Goal: Task Accomplishment & Management: Manage account settings

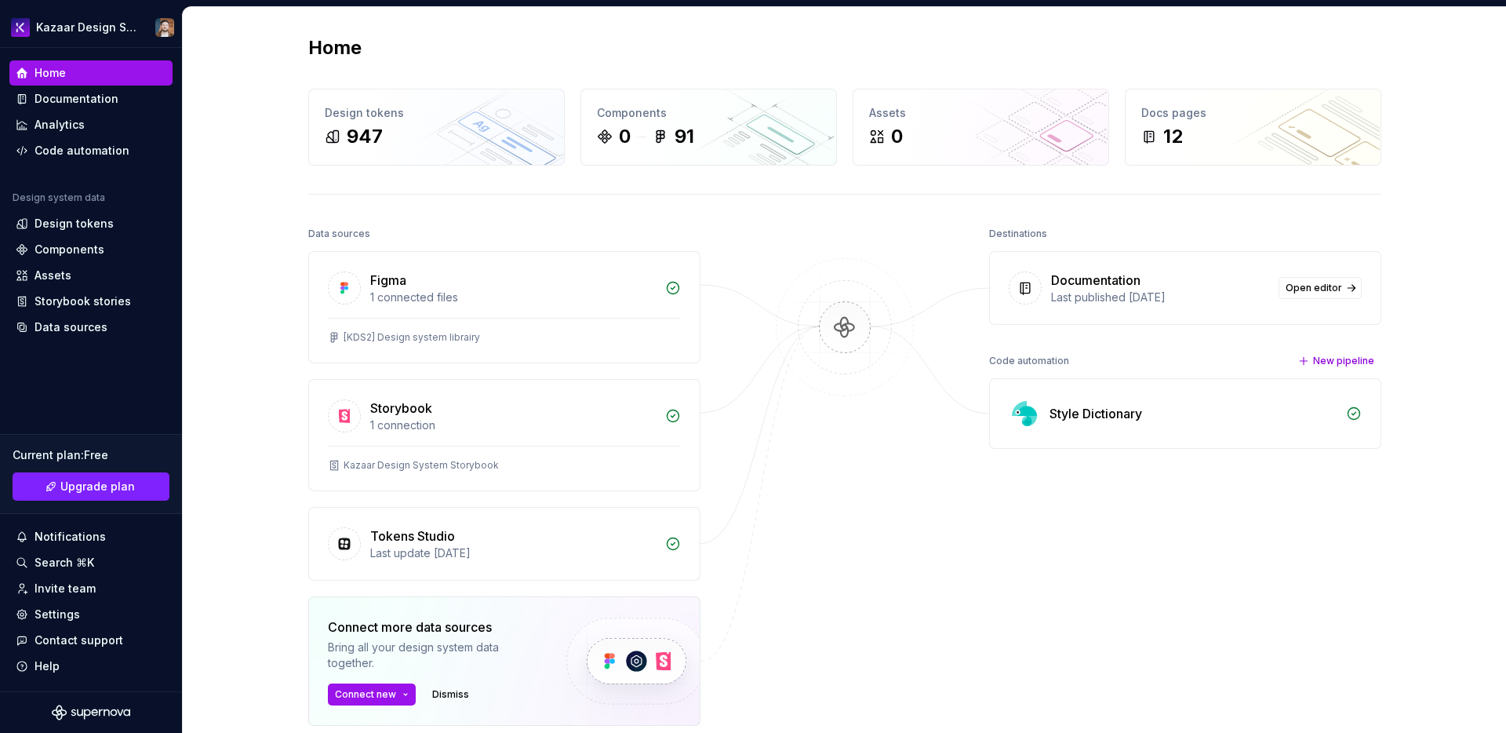
click at [598, 231] on div "Data sources" at bounding box center [504, 234] width 392 height 22
click at [620, 228] on div "Data sources" at bounding box center [504, 234] width 392 height 22
click at [94, 103] on div "Documentation" at bounding box center [77, 99] width 84 height 16
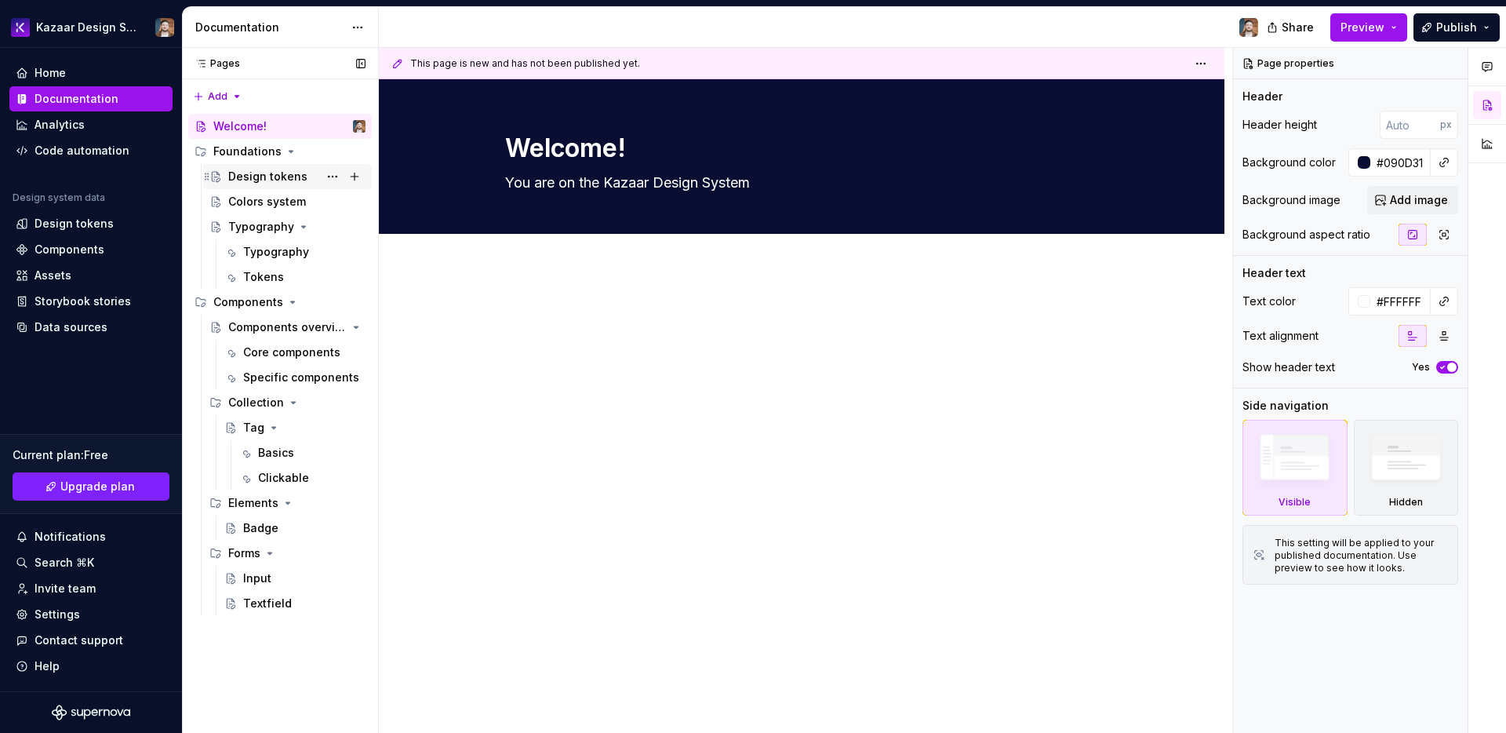
click at [247, 179] on div "Design tokens" at bounding box center [267, 177] width 79 height 16
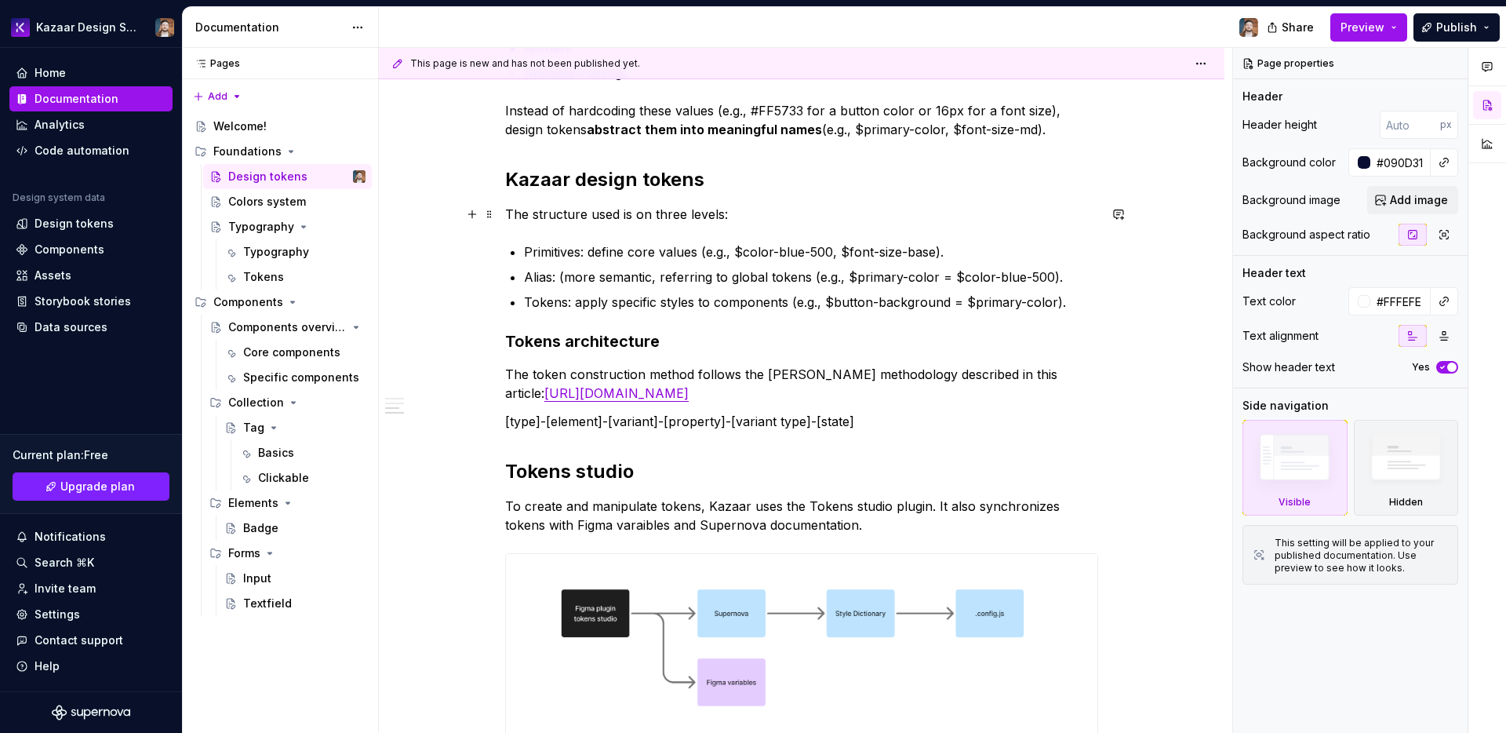
scroll to position [722, 0]
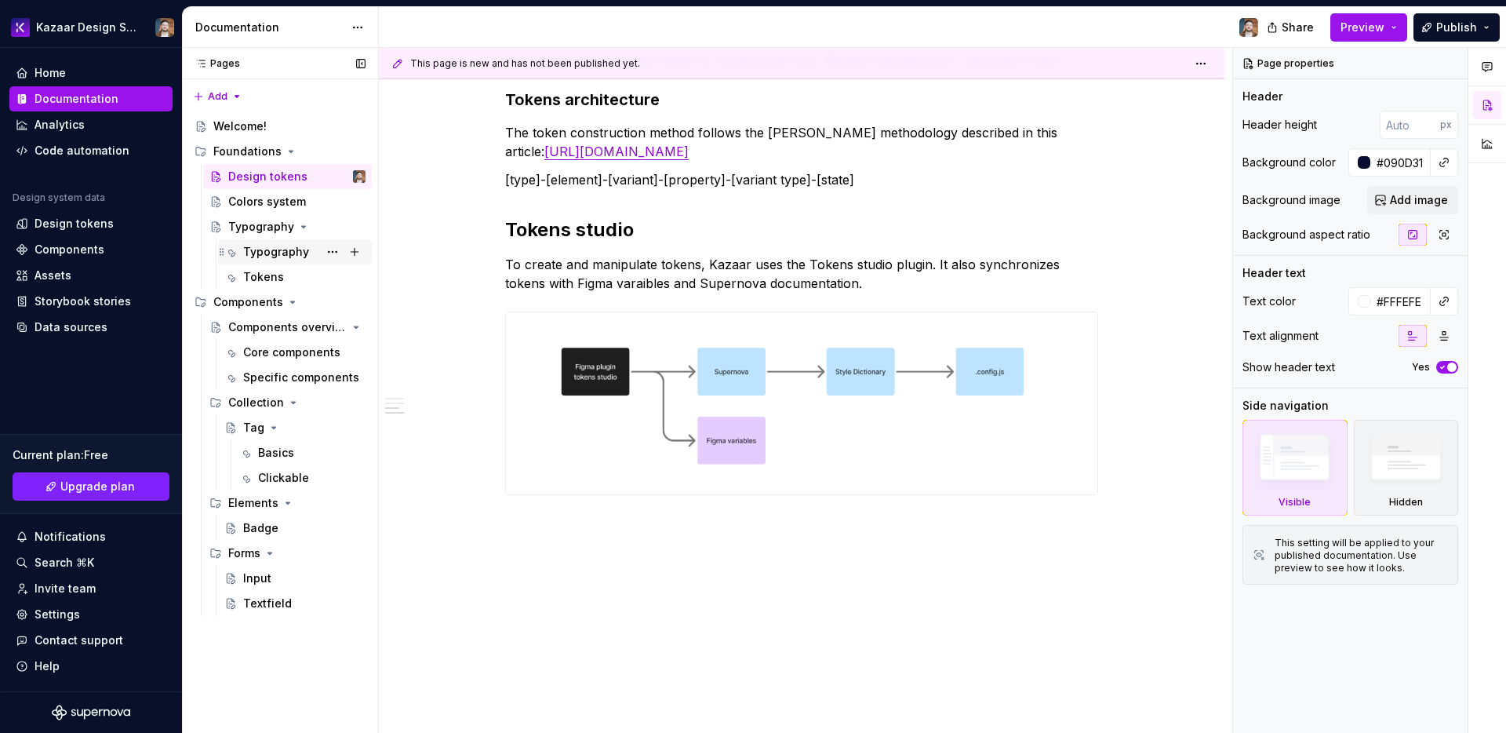
click at [269, 258] on div "Typography" at bounding box center [276, 252] width 66 height 16
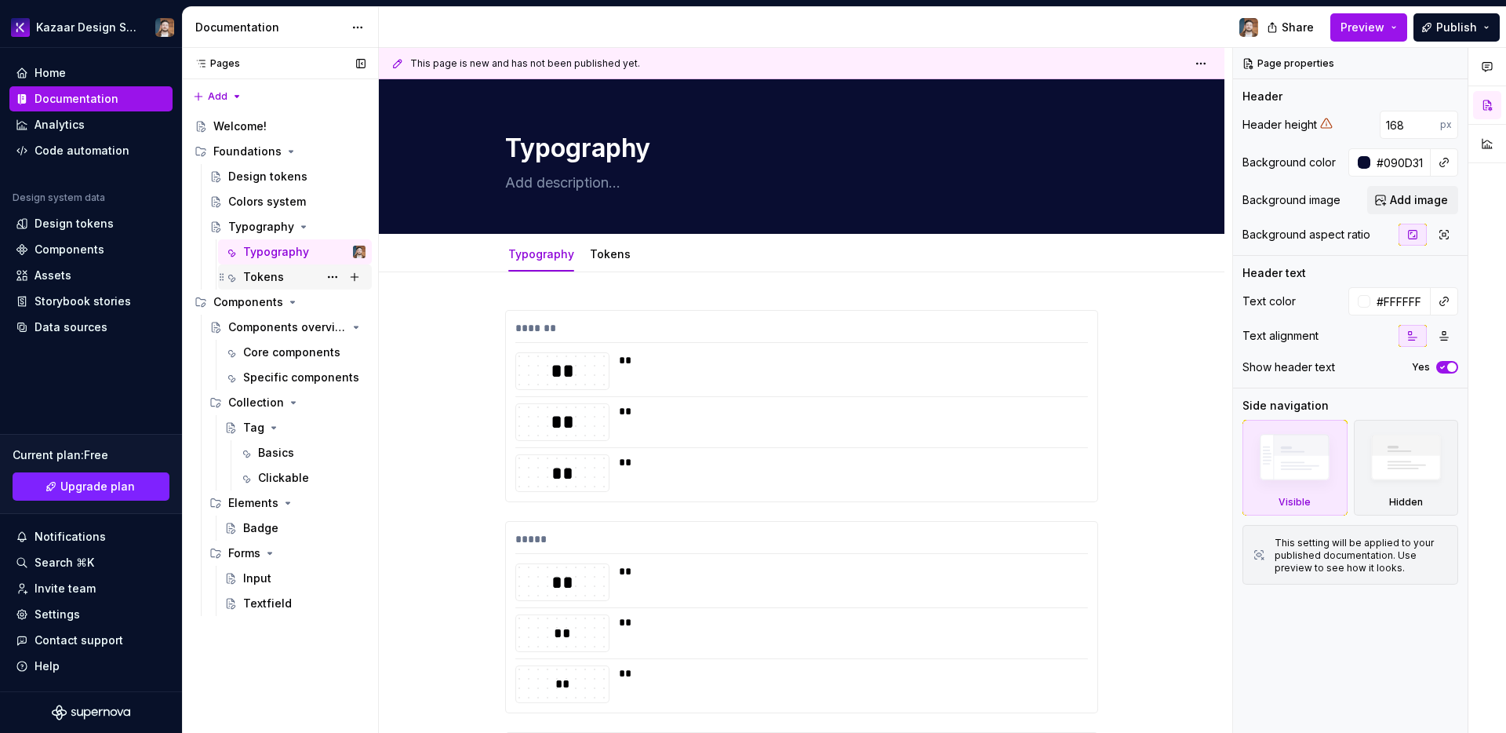
click at [271, 282] on div "Tokens" at bounding box center [263, 277] width 41 height 16
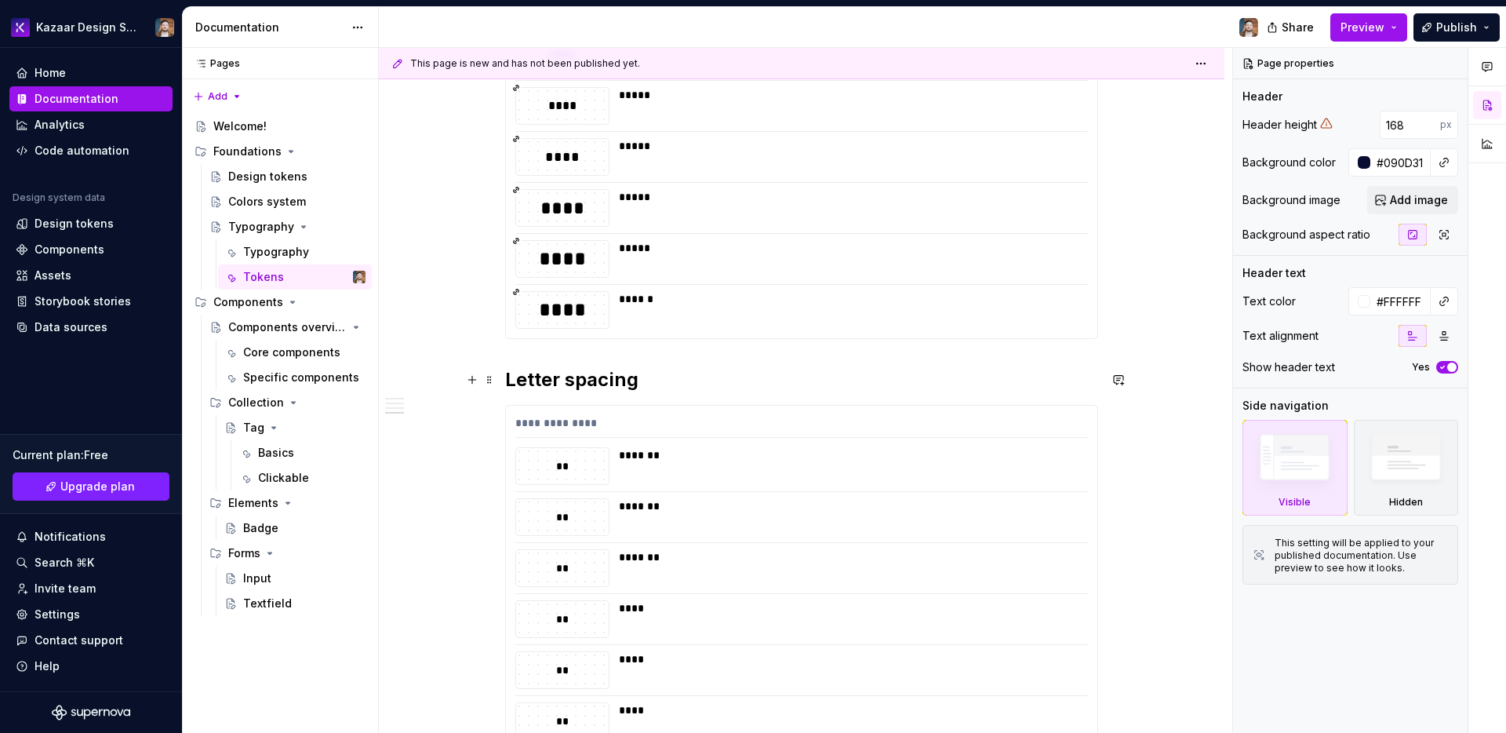
scroll to position [1200, 0]
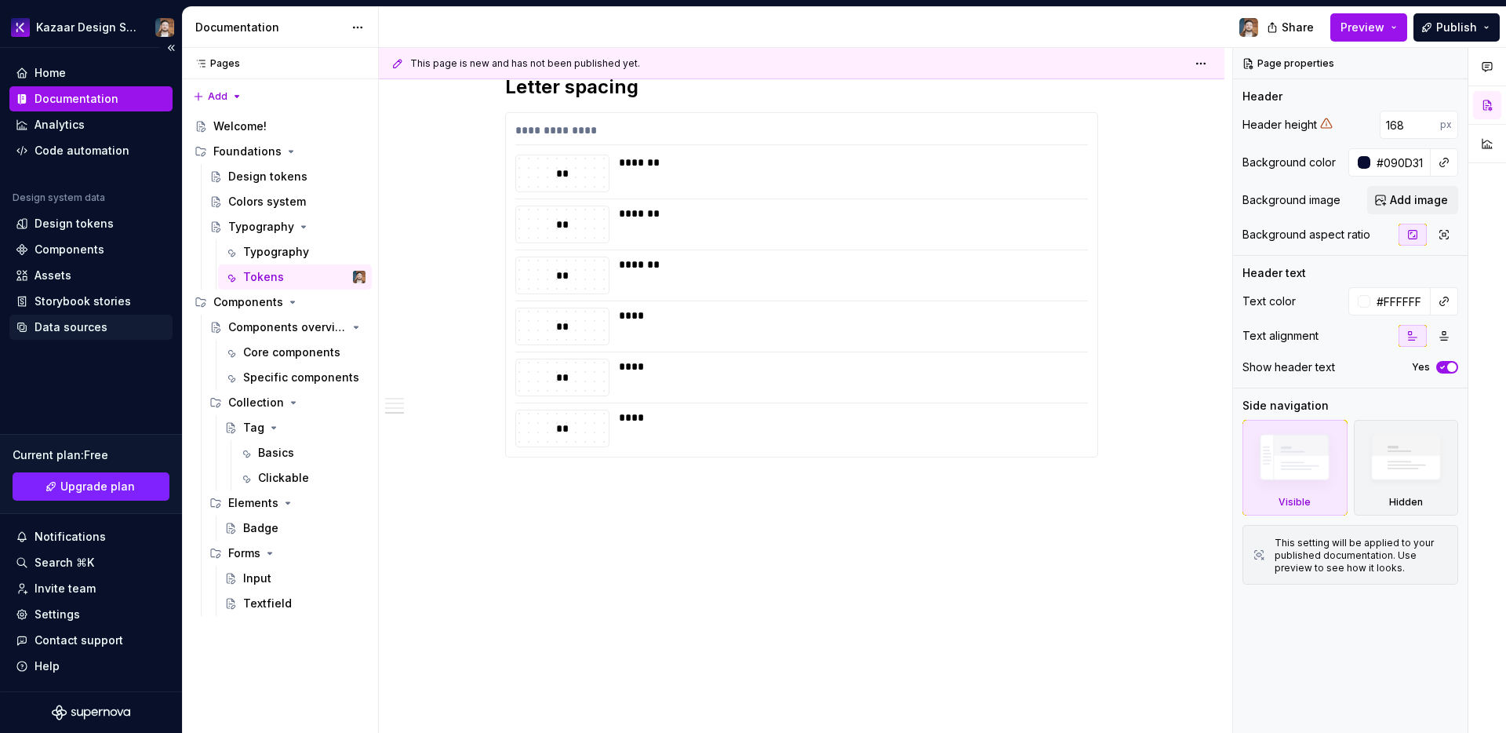
click at [135, 336] on div "Data sources" at bounding box center [90, 327] width 163 height 25
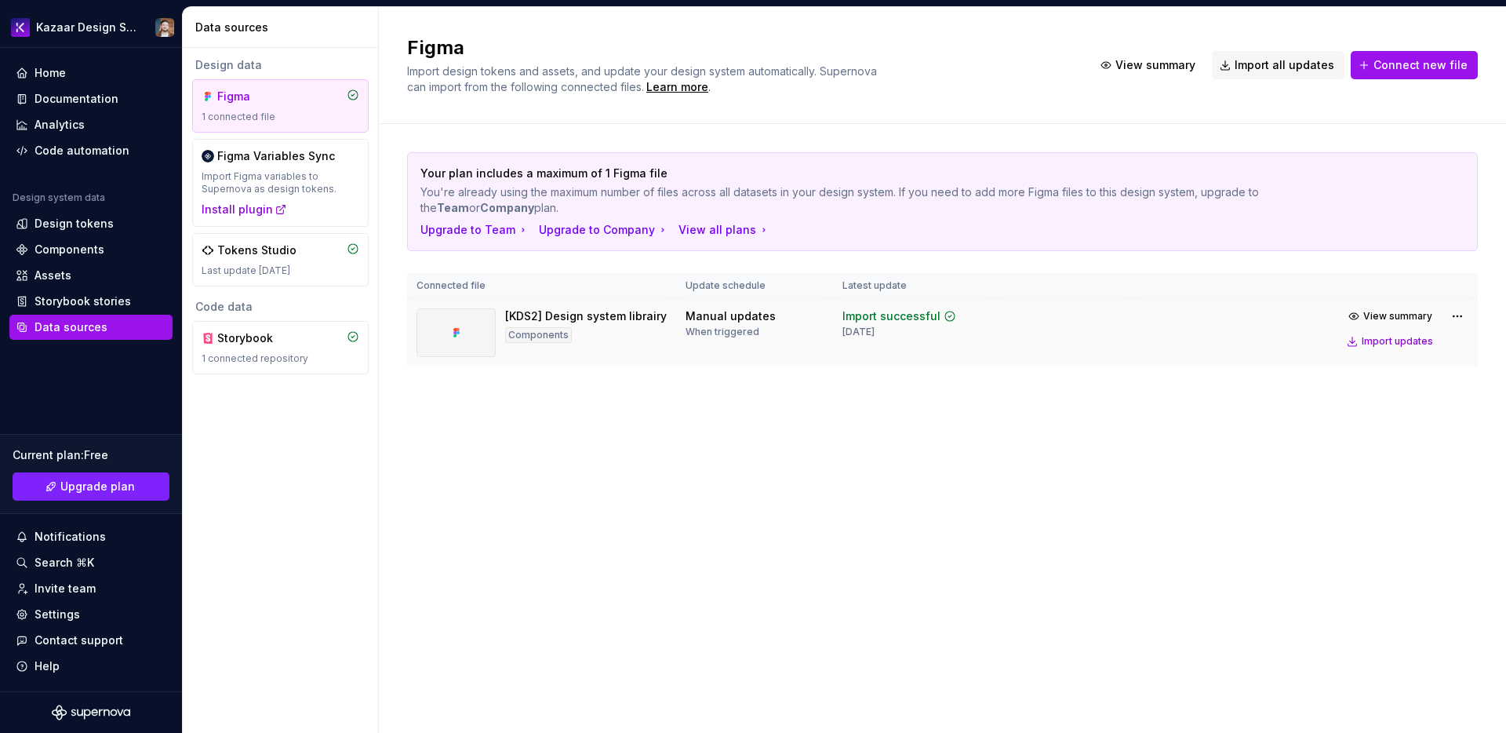
click at [985, 321] on td "Import successful [DATE]" at bounding box center [914, 333] width 163 height 68
click at [1393, 348] on button "Import updates" at bounding box center [1391, 341] width 98 height 22
click at [77, 156] on div "Code automation" at bounding box center [82, 151] width 95 height 16
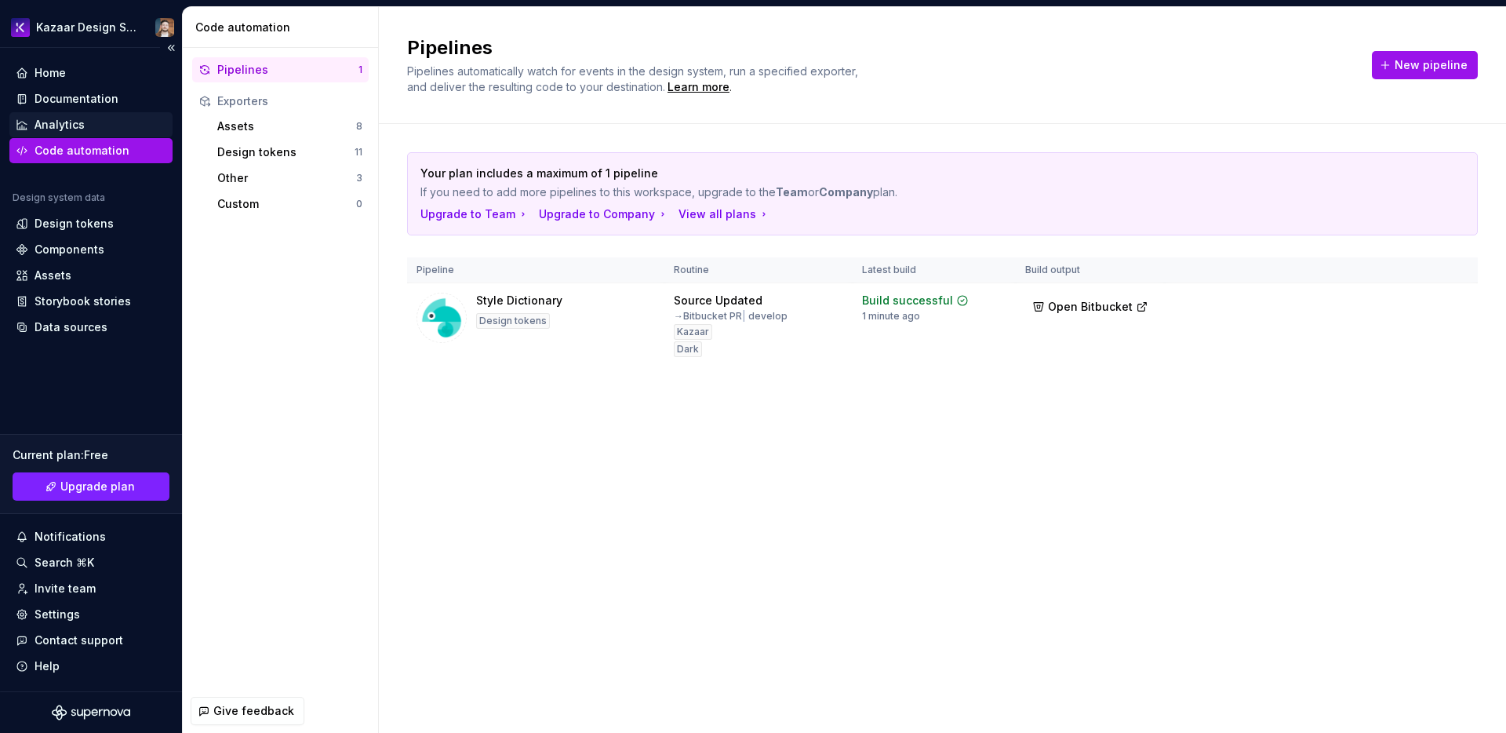
click at [75, 129] on div "Analytics" at bounding box center [60, 125] width 50 height 16
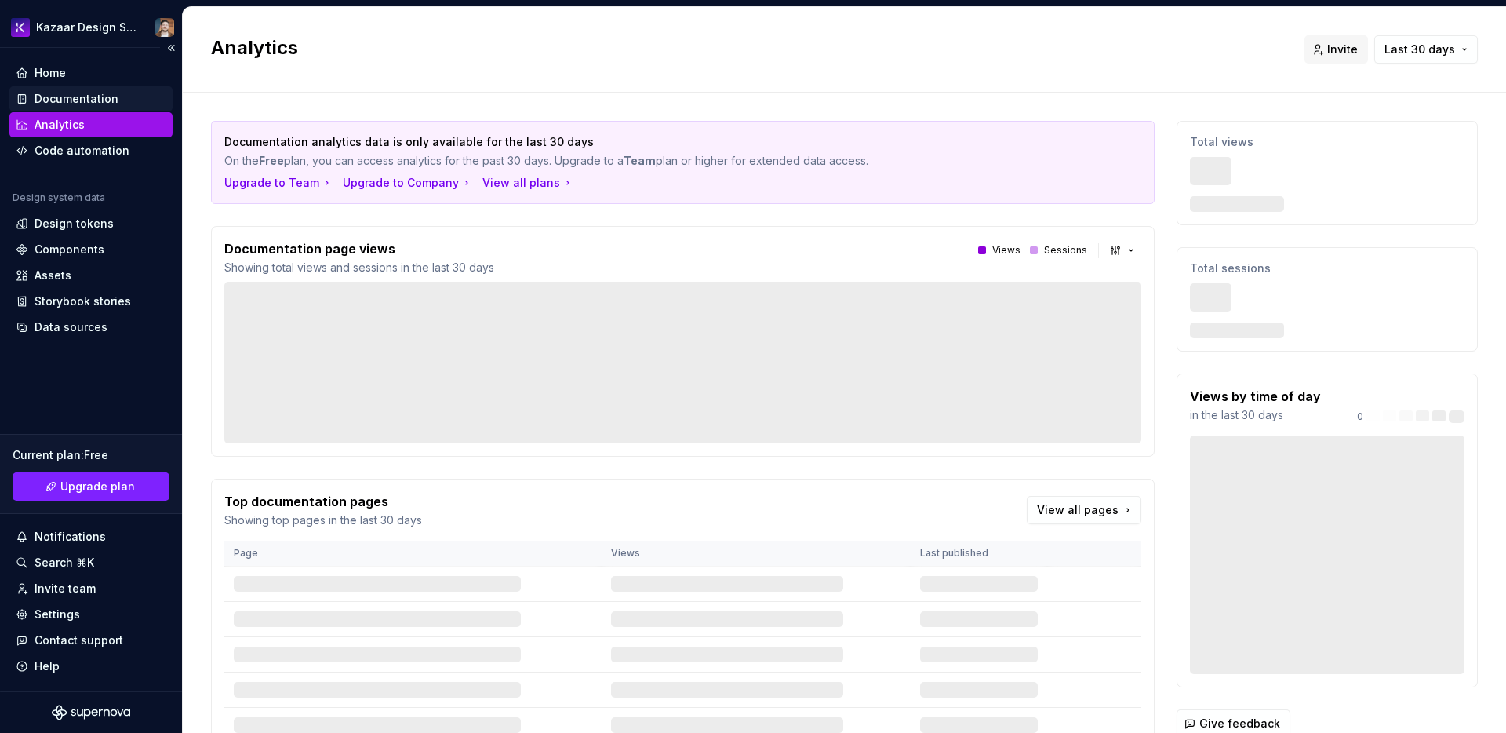
click at [71, 107] on div "Documentation" at bounding box center [90, 98] width 163 height 25
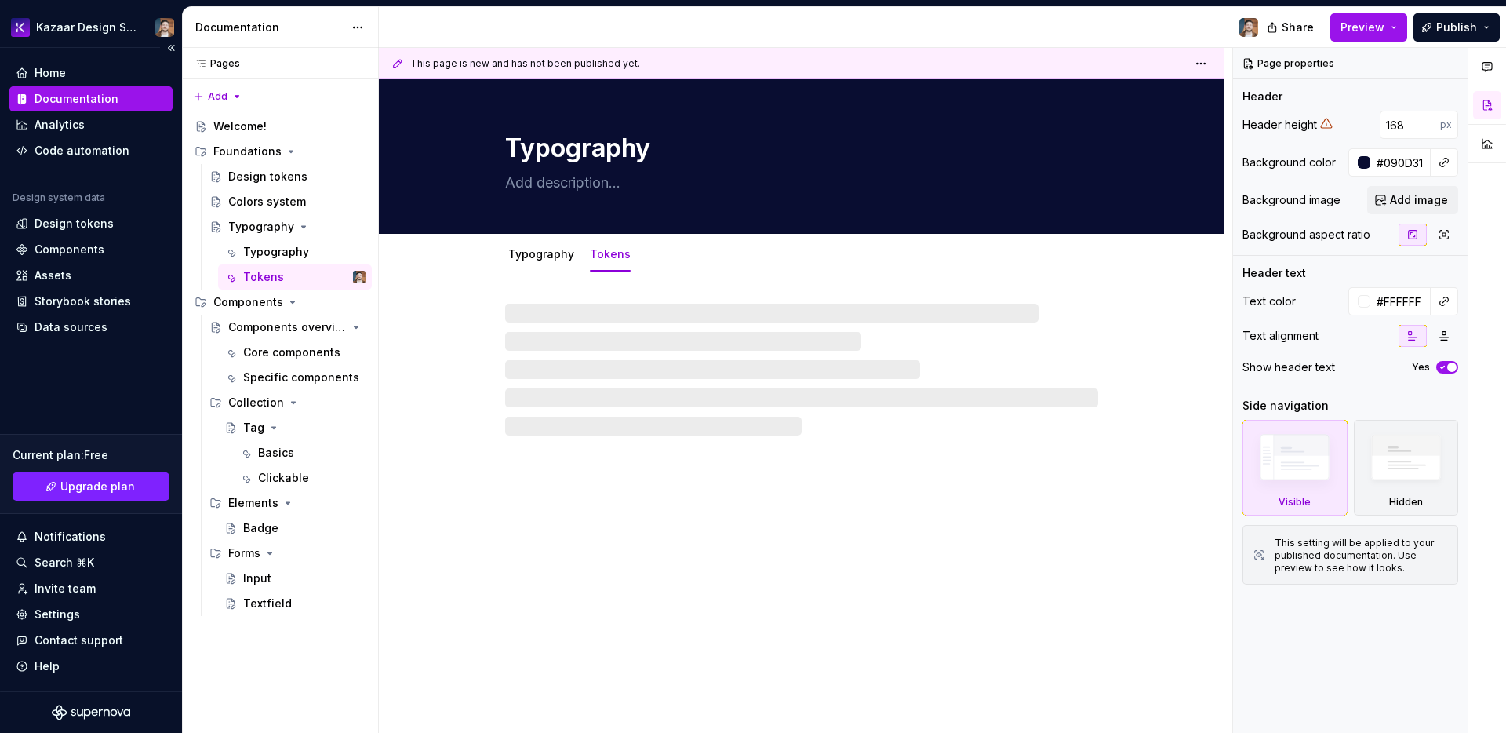
type textarea "*"
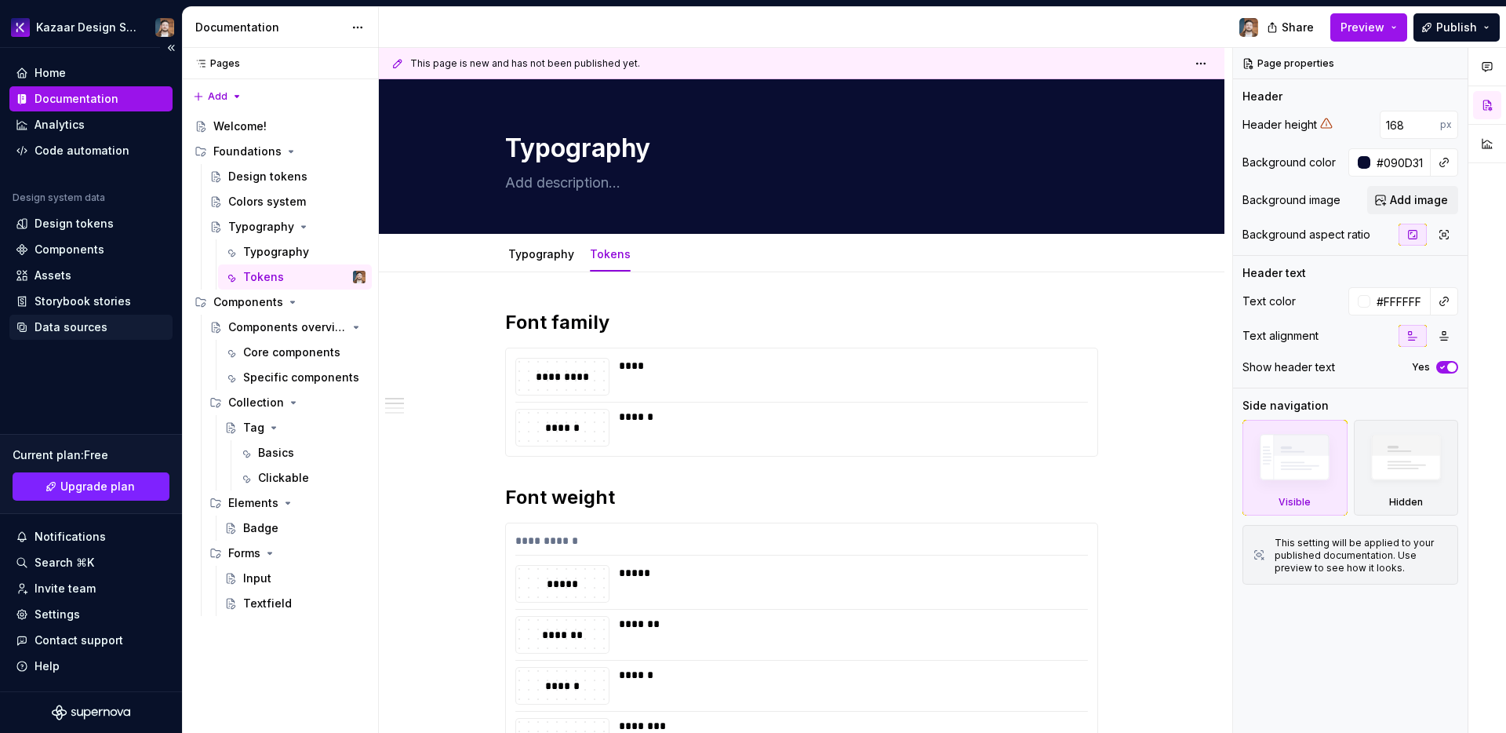
click at [54, 326] on div "Data sources" at bounding box center [71, 327] width 73 height 16
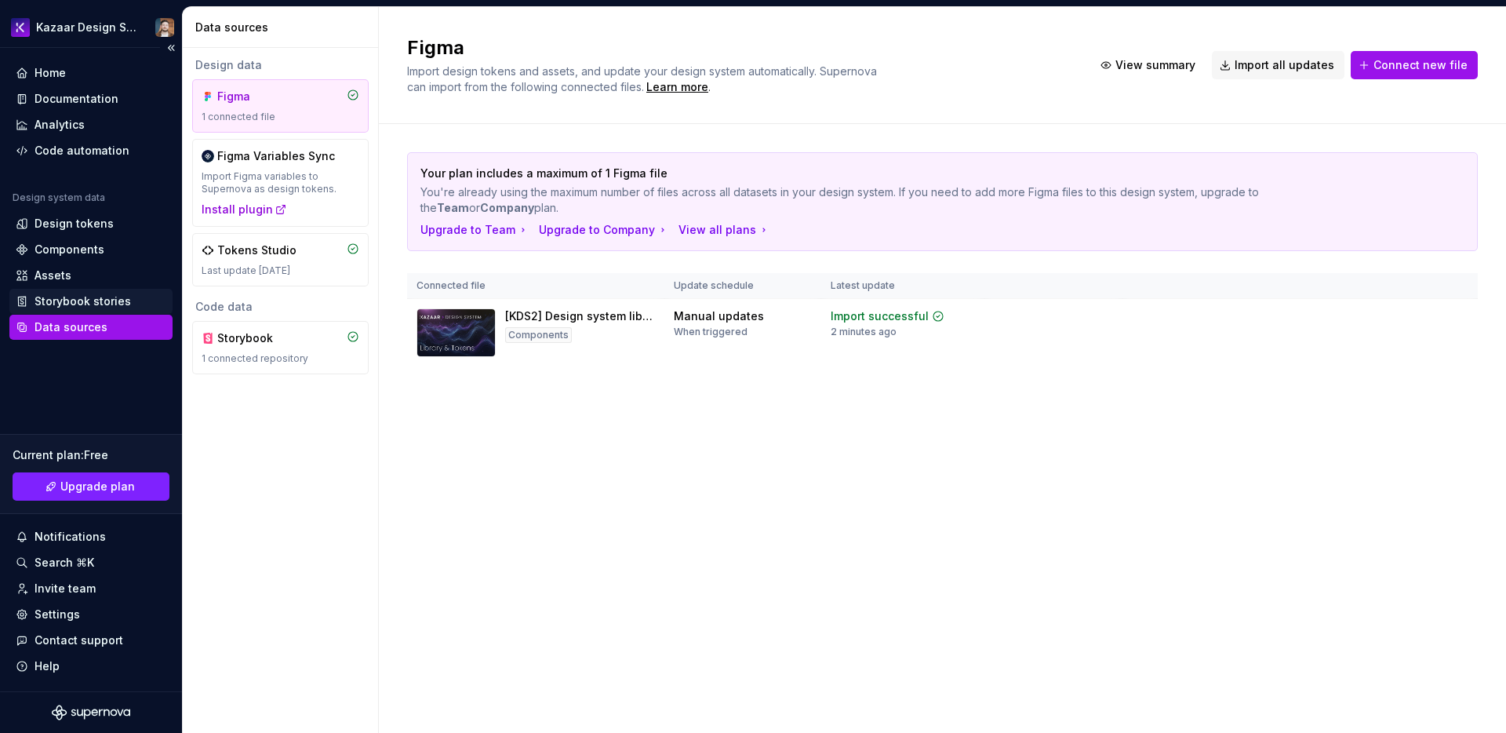
click at [54, 304] on div "Storybook stories" at bounding box center [83, 301] width 96 height 16
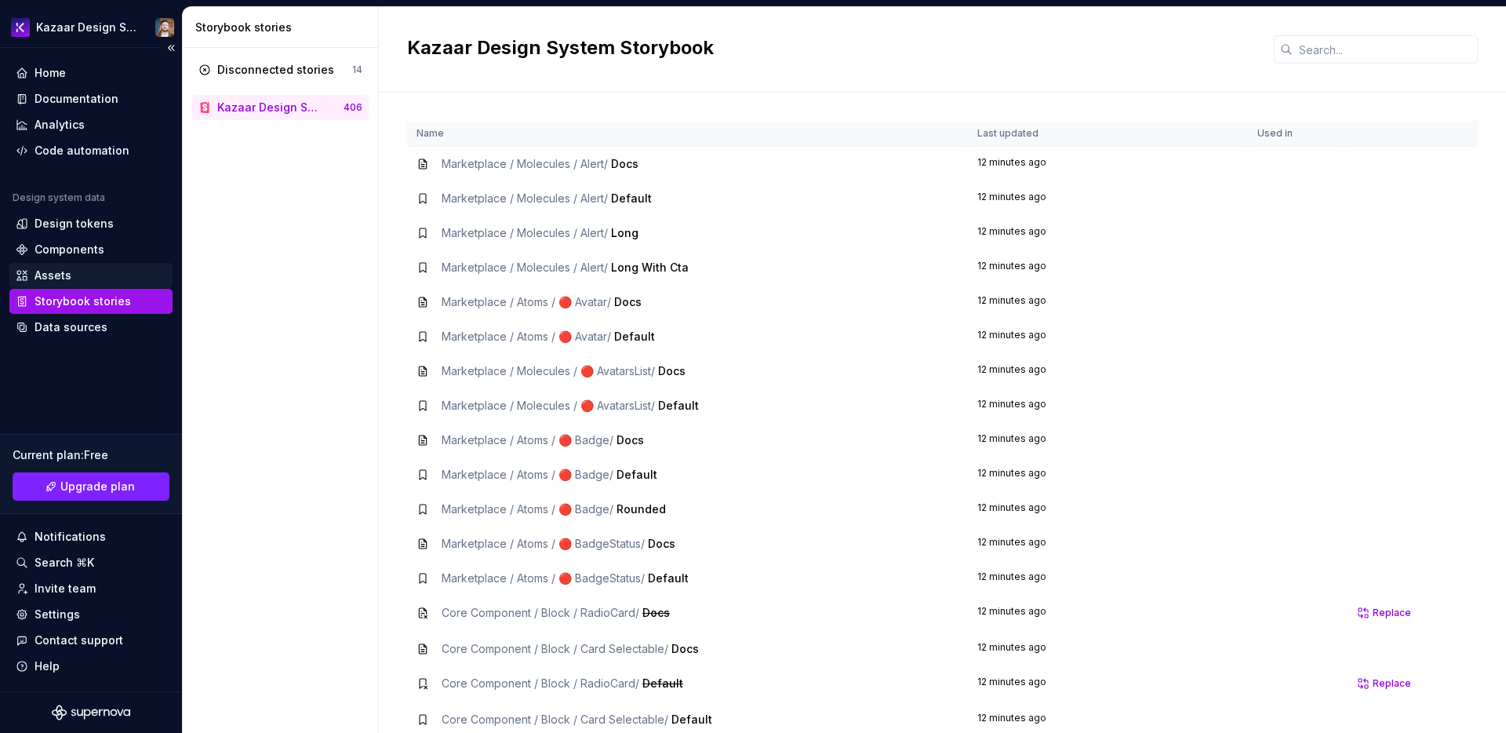
click at [64, 280] on div "Assets" at bounding box center [53, 275] width 37 height 16
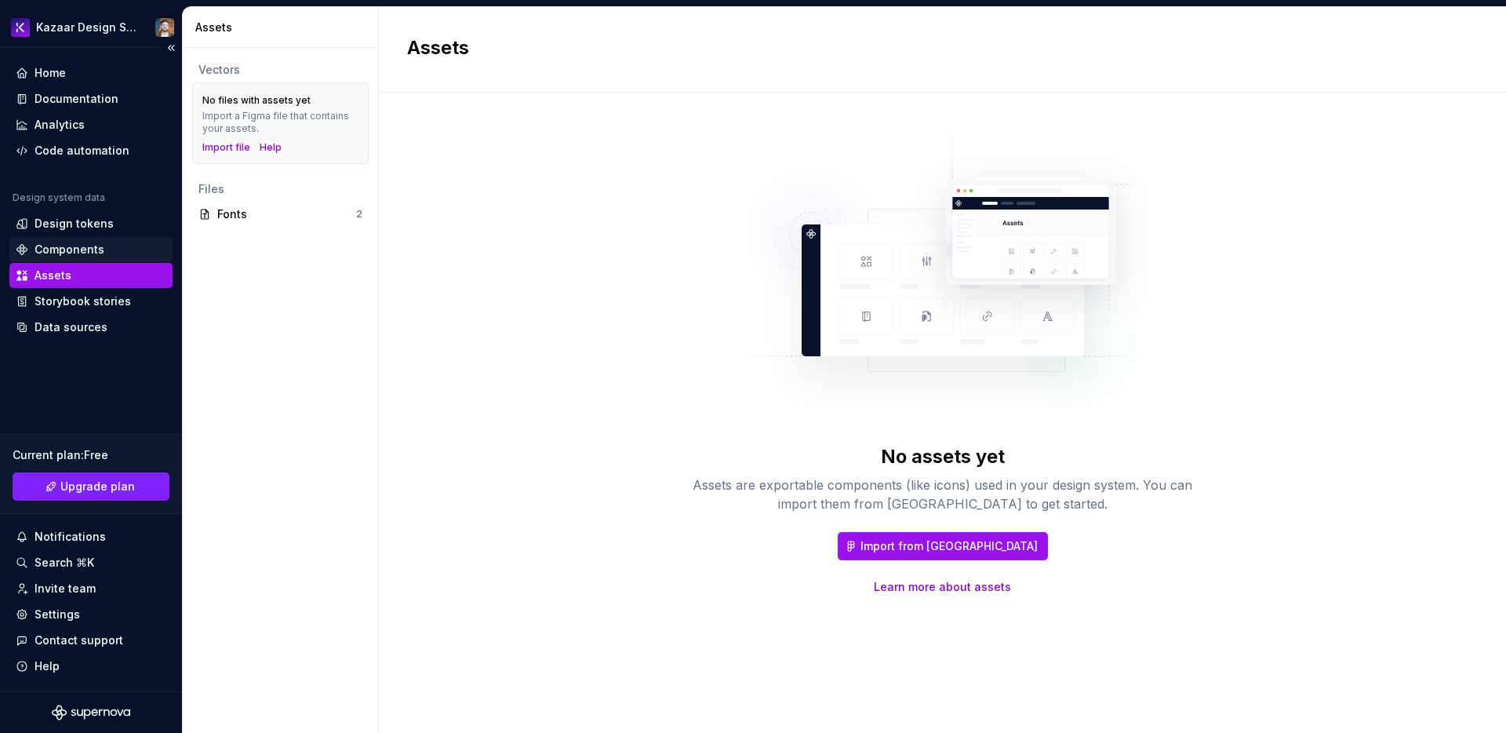
click at [64, 259] on div "Components" at bounding box center [90, 249] width 163 height 25
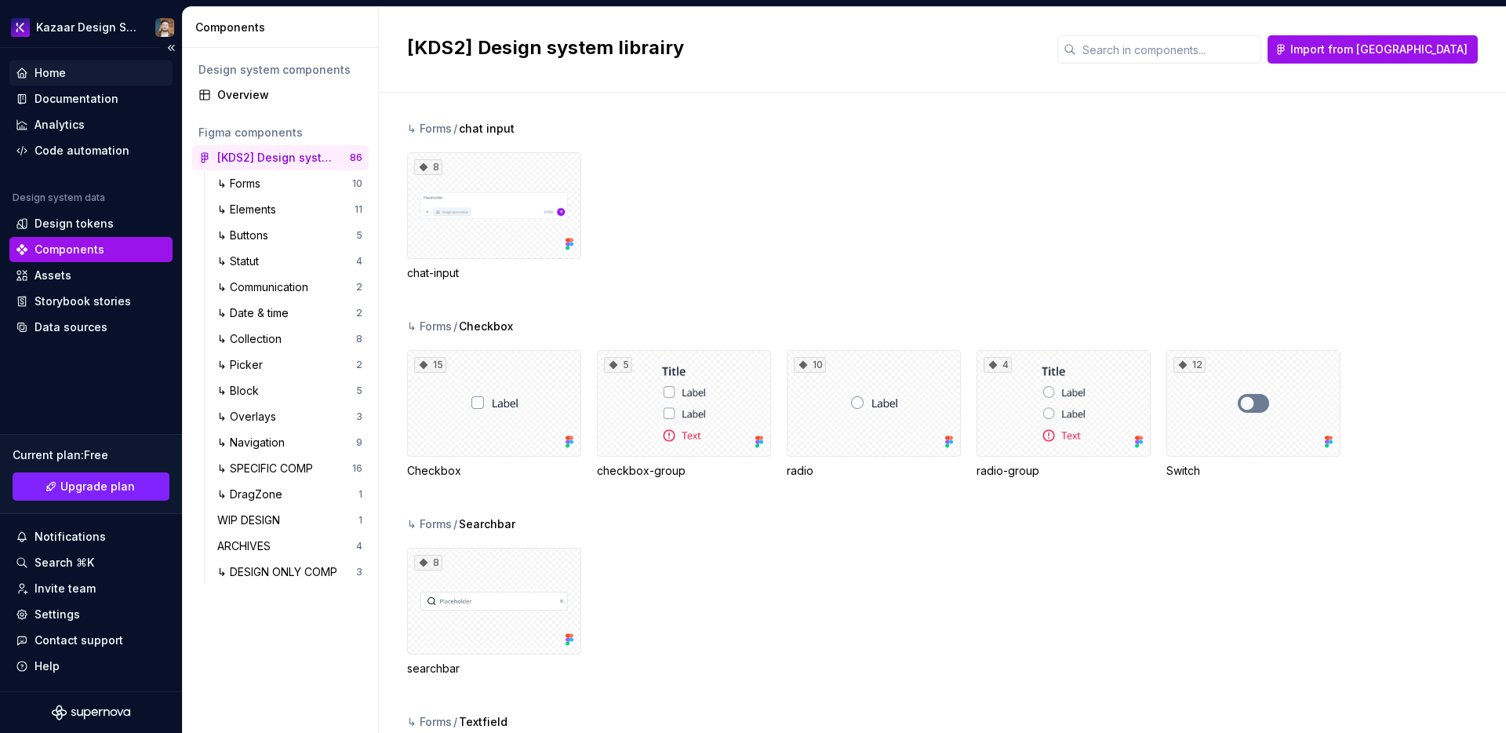
click at [51, 75] on div "Home" at bounding box center [50, 73] width 31 height 16
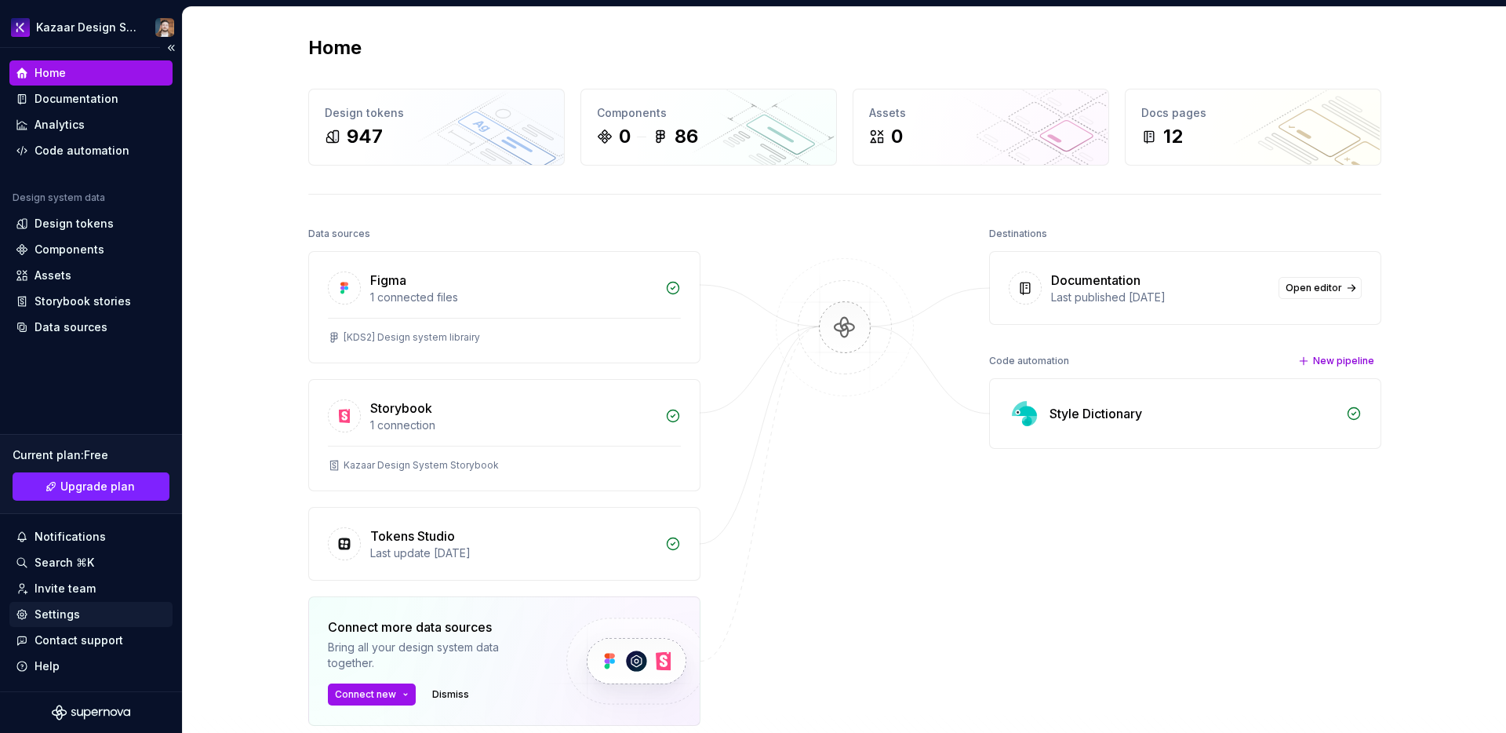
click at [38, 616] on div "Settings" at bounding box center [57, 614] width 45 height 16
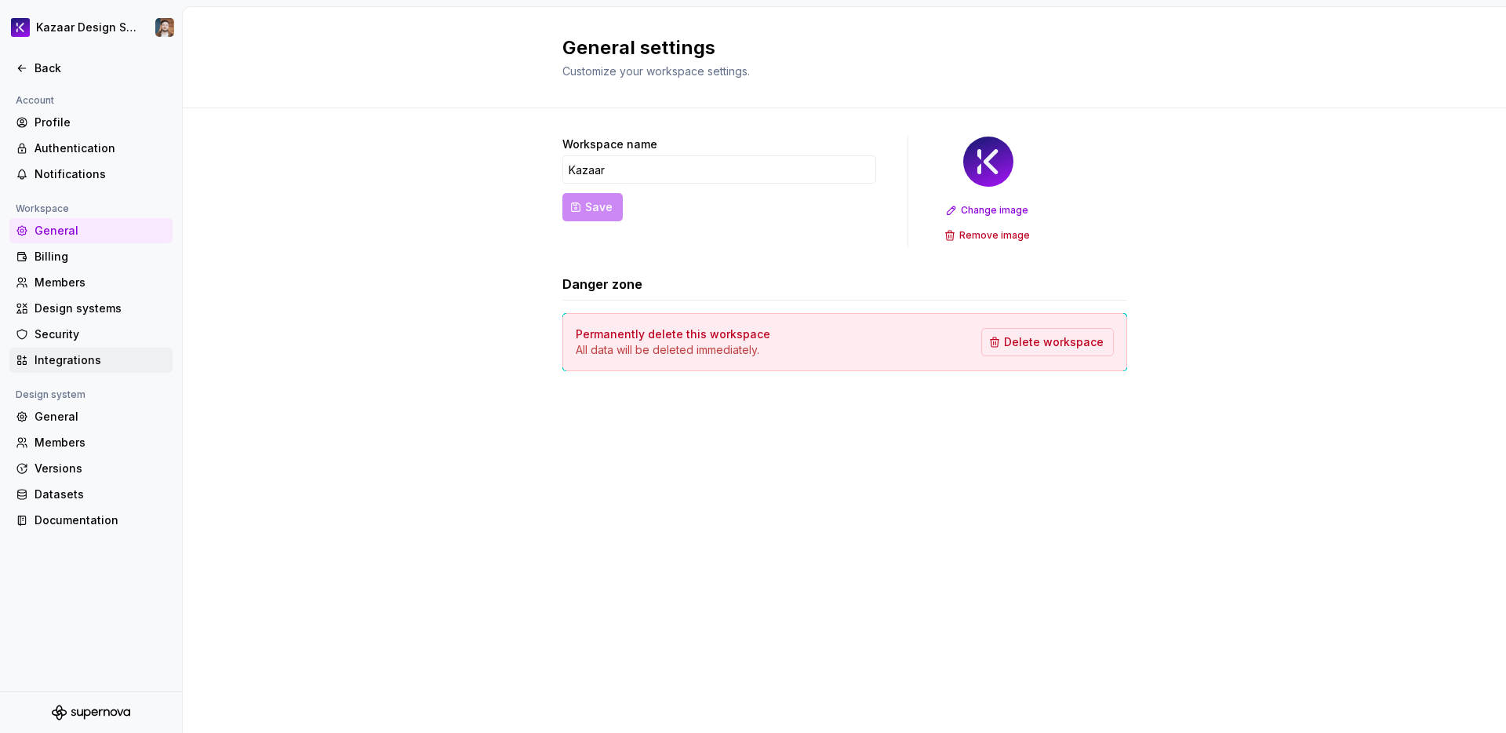
click at [58, 359] on div "Integrations" at bounding box center [101, 360] width 132 height 16
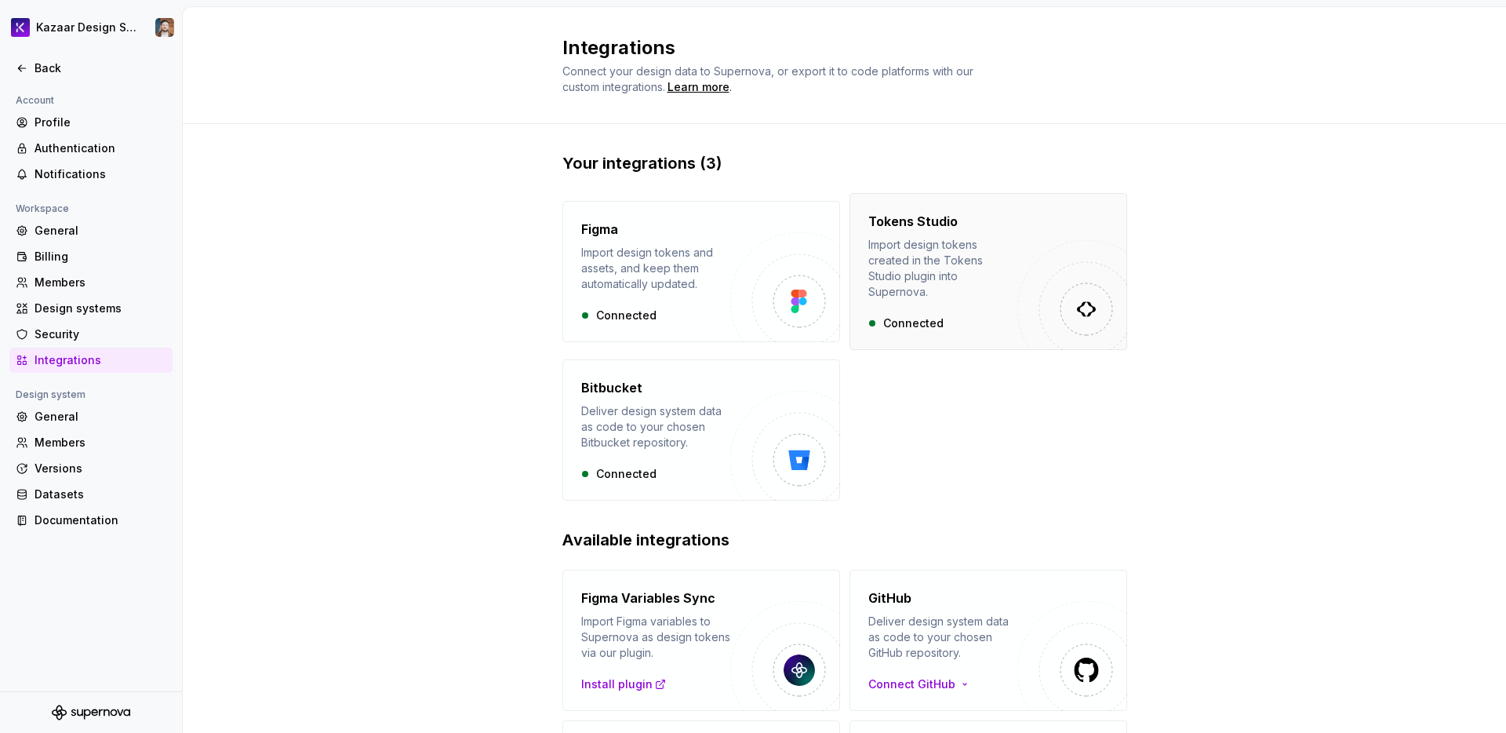
click at [897, 256] on div "Import design tokens created in the Tokens Studio plugin into Supernova." at bounding box center [942, 268] width 149 height 63
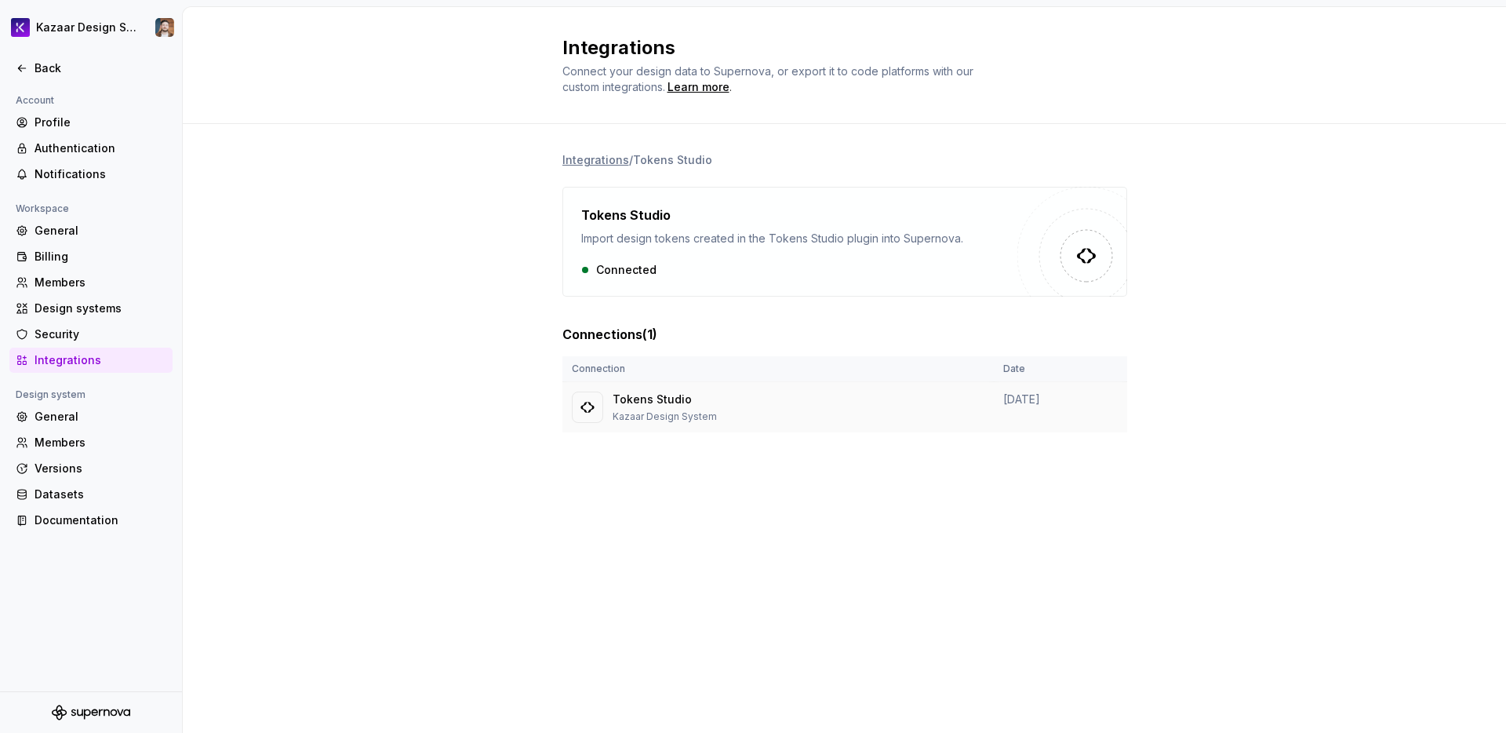
click at [661, 412] on p "Kazaar Design System" at bounding box center [665, 416] width 104 height 13
click at [67, 448] on div "Members" at bounding box center [101, 443] width 132 height 16
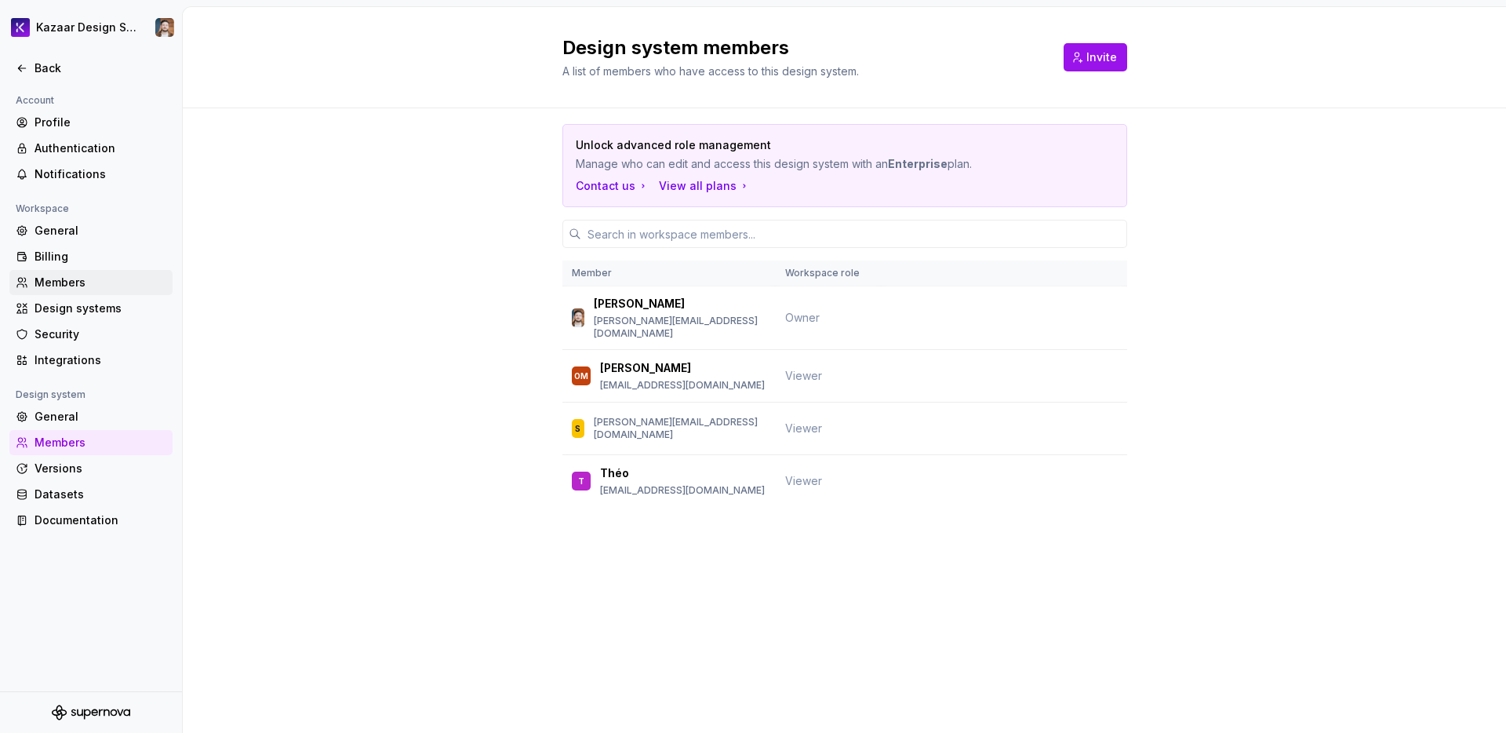
click at [64, 276] on div "Members" at bounding box center [101, 283] width 132 height 16
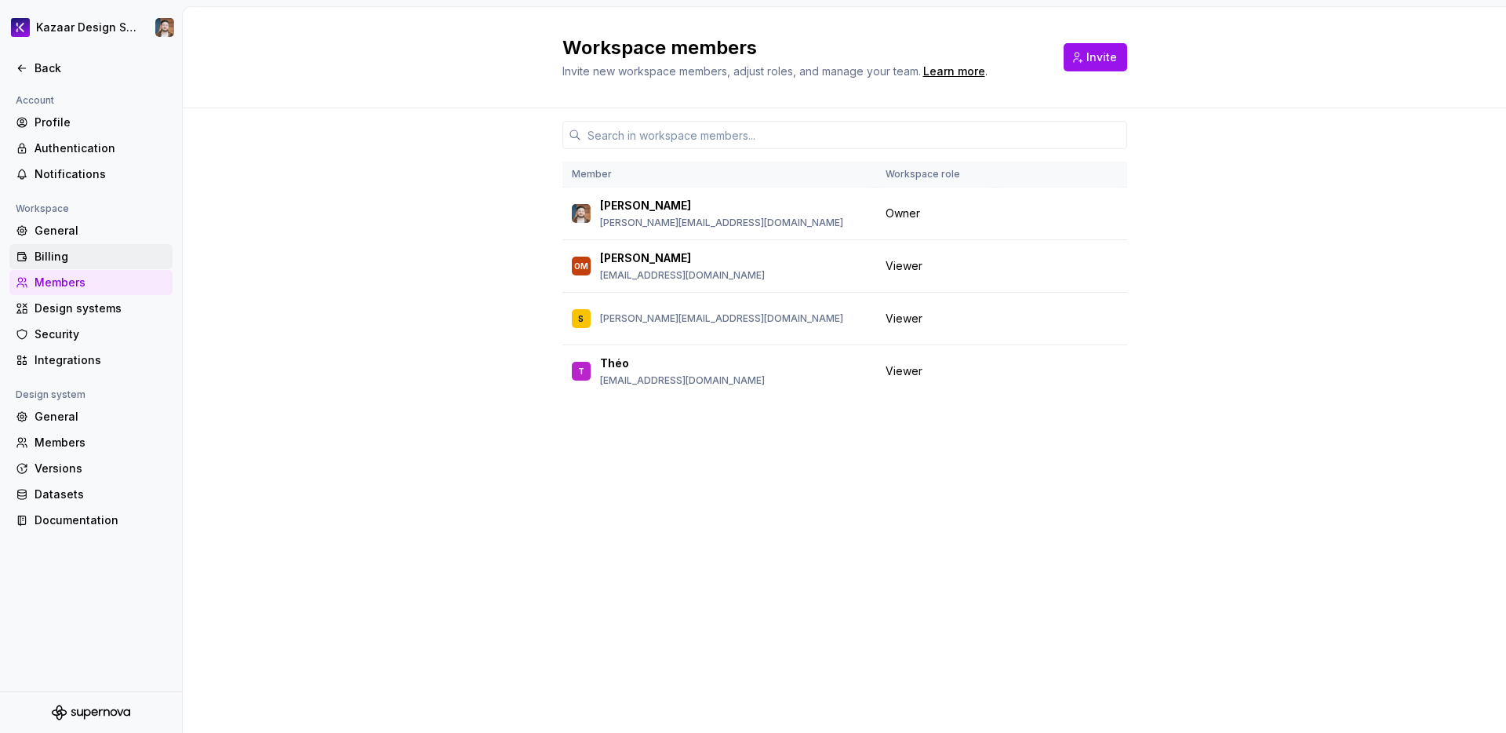
click at [54, 255] on div "Billing" at bounding box center [101, 257] width 132 height 16
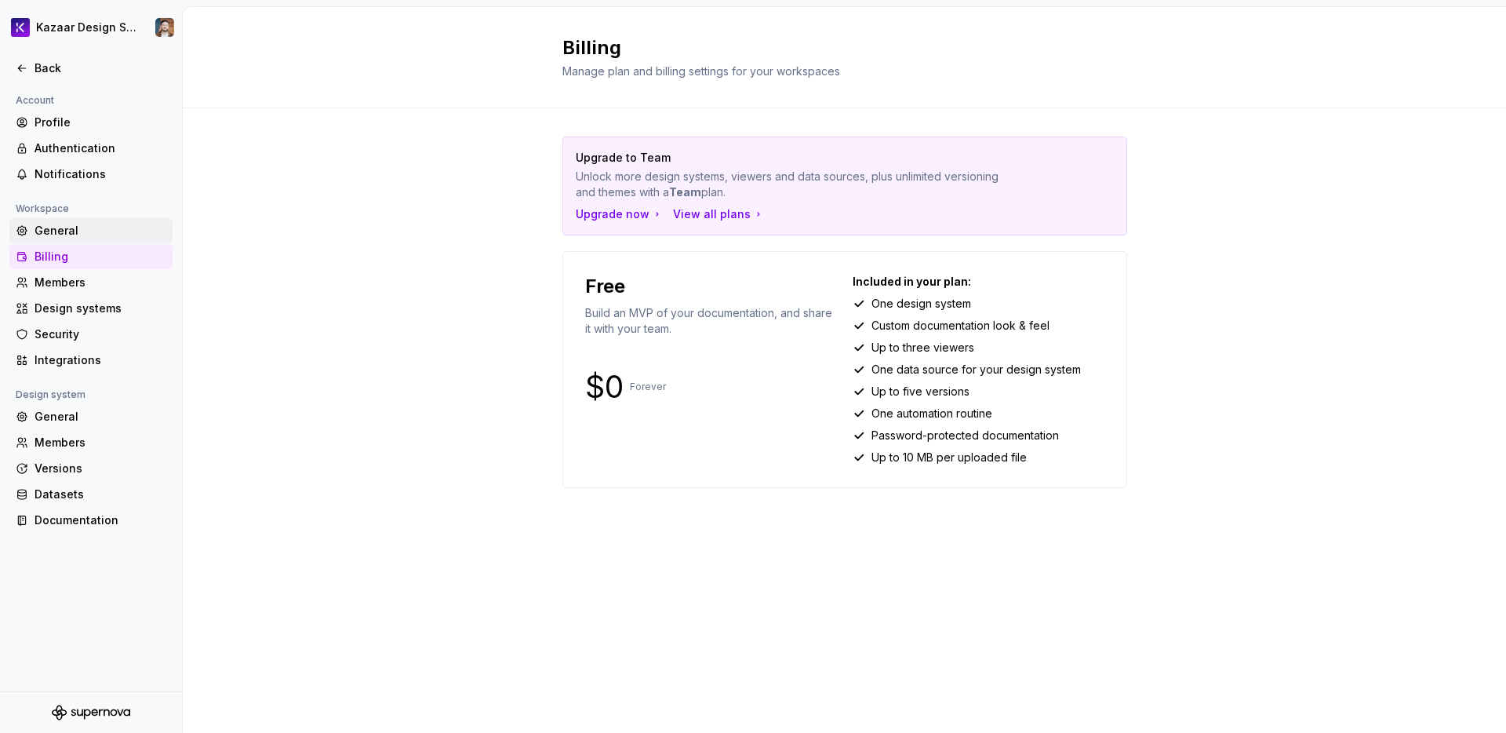
click at [53, 227] on div "General" at bounding box center [101, 231] width 132 height 16
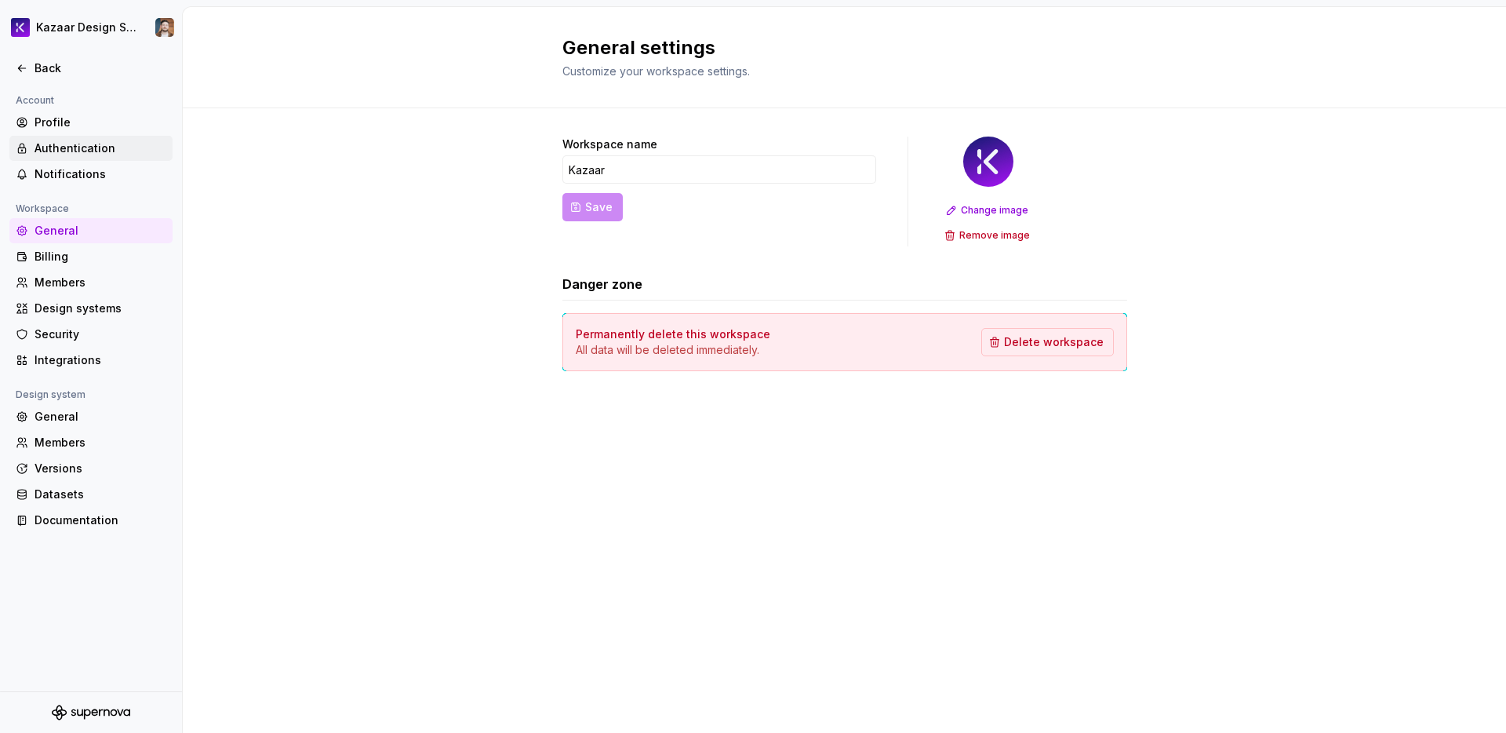
click at [45, 153] on div "Authentication" at bounding box center [101, 148] width 132 height 16
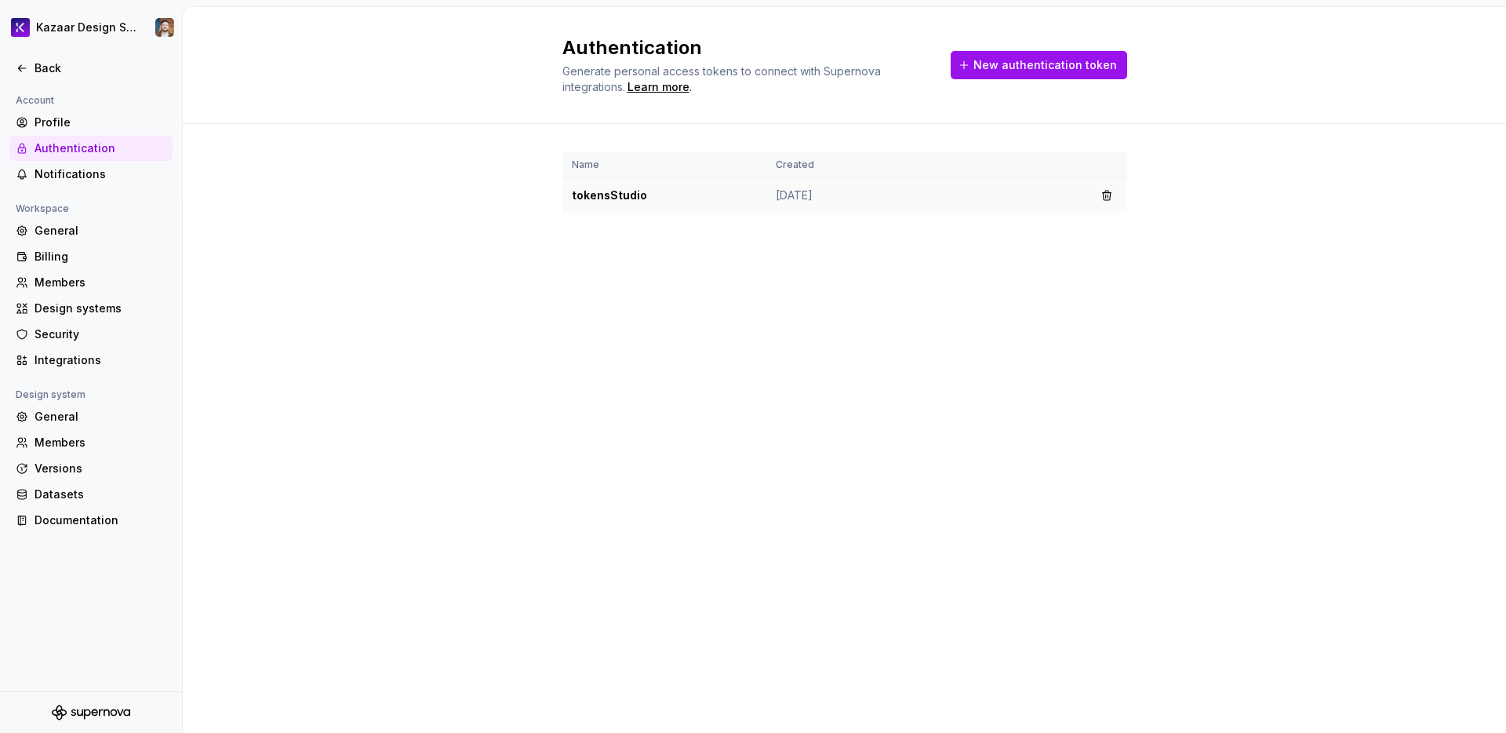
click at [598, 187] on td "tokensStudio" at bounding box center [664, 195] width 204 height 35
click at [600, 195] on td "tokensStudio" at bounding box center [664, 195] width 204 height 35
click at [914, 190] on td "[DATE]" at bounding box center [926, 195] width 320 height 35
click at [984, 71] on span "New authentication token" at bounding box center [1045, 65] width 144 height 16
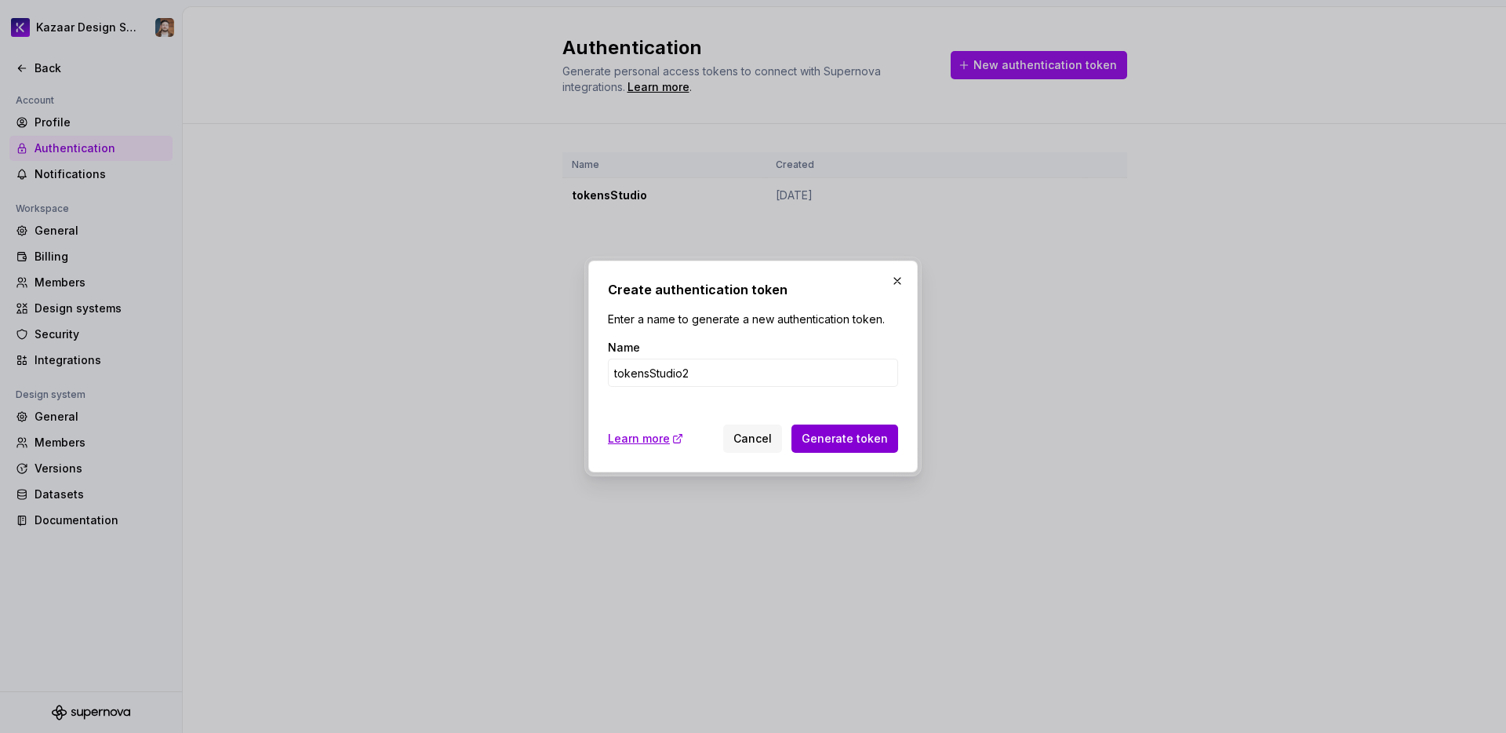
type input "tokensStudio2"
click at [860, 432] on span "Generate token" at bounding box center [845, 439] width 86 height 16
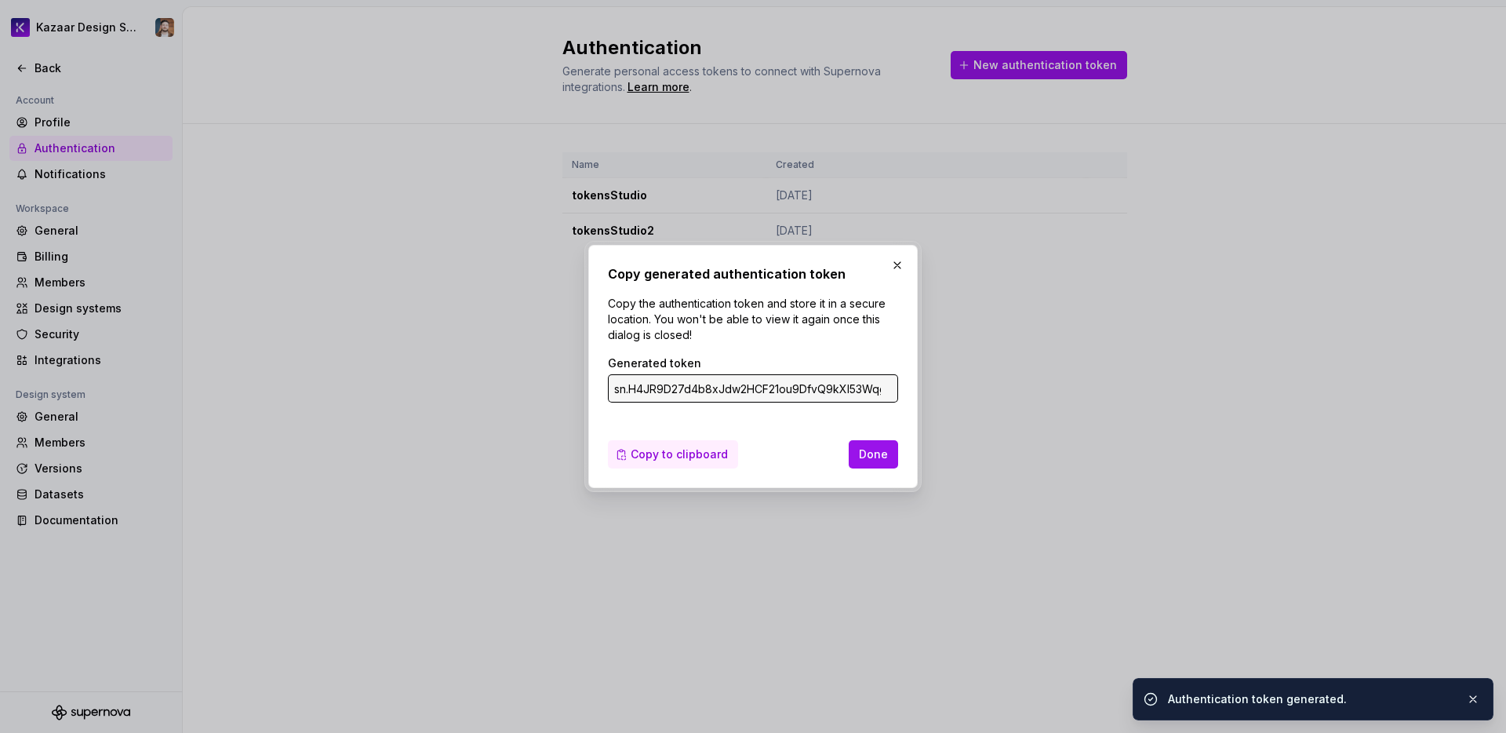
click at [648, 442] on button "Copy to clipboard" at bounding box center [673, 454] width 130 height 28
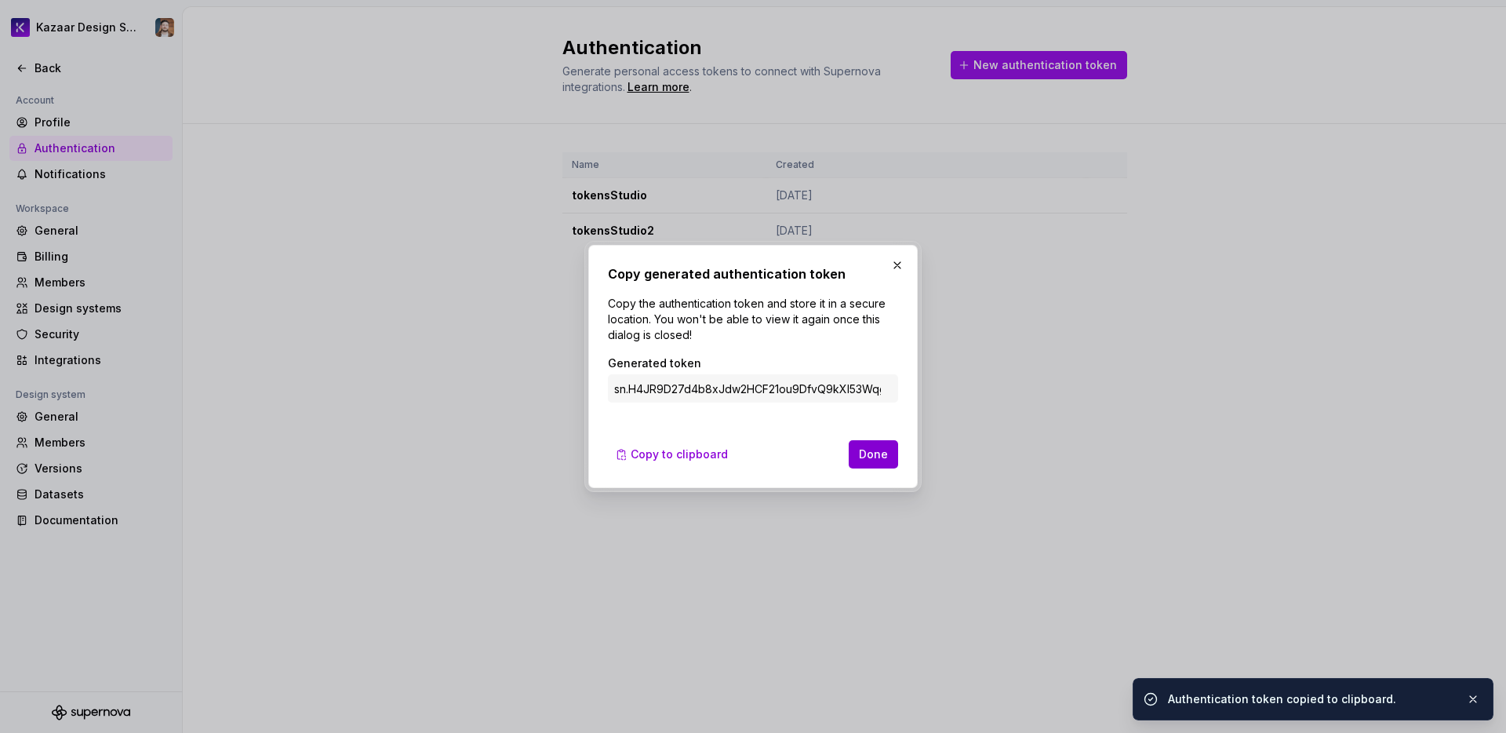
click at [868, 456] on span "Done" at bounding box center [873, 454] width 29 height 16
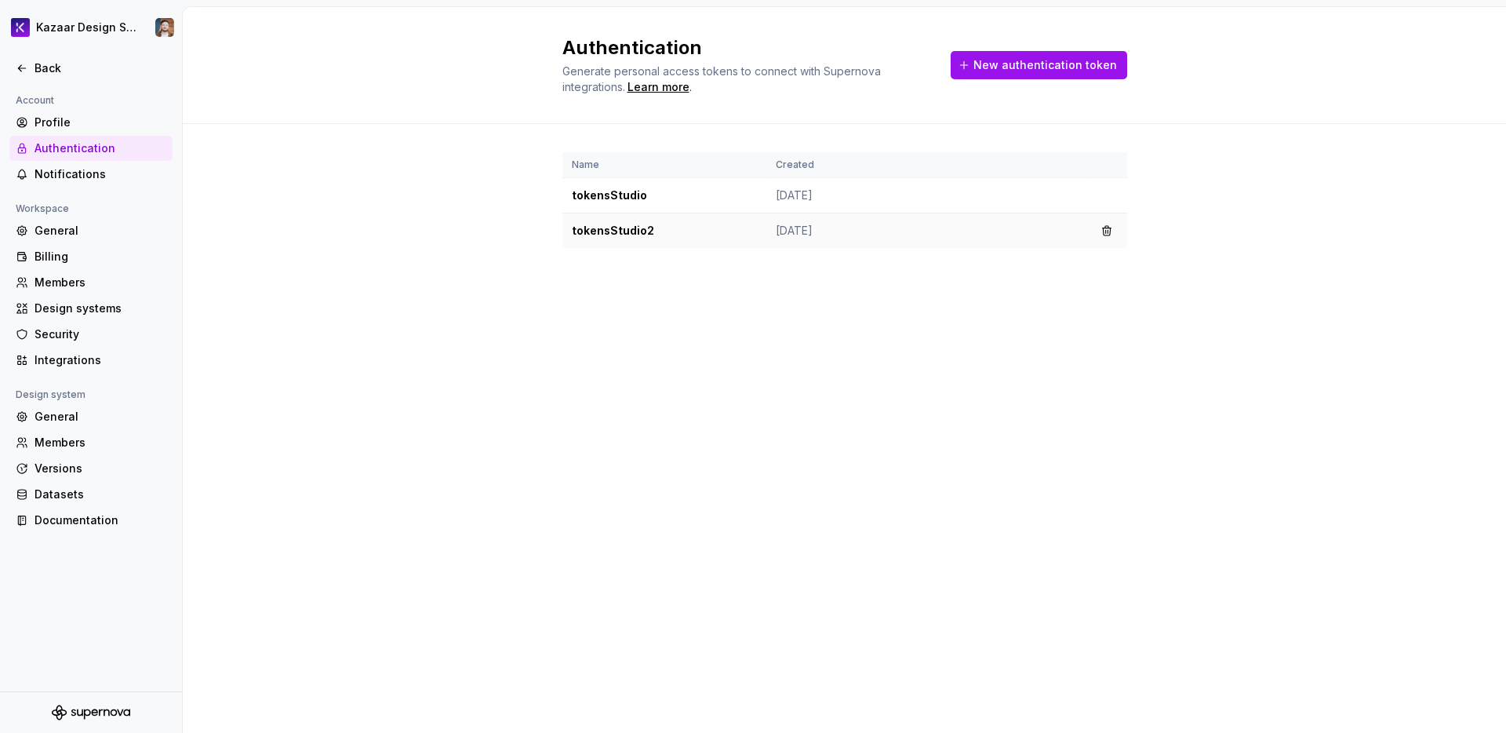
click at [634, 228] on td "tokensStudio2" at bounding box center [664, 230] width 204 height 35
click at [573, 477] on div "Authentication Generate personal access tokens to connect with Supernova integr…" at bounding box center [844, 370] width 1323 height 726
click at [53, 118] on div "Profile" at bounding box center [101, 123] width 132 height 16
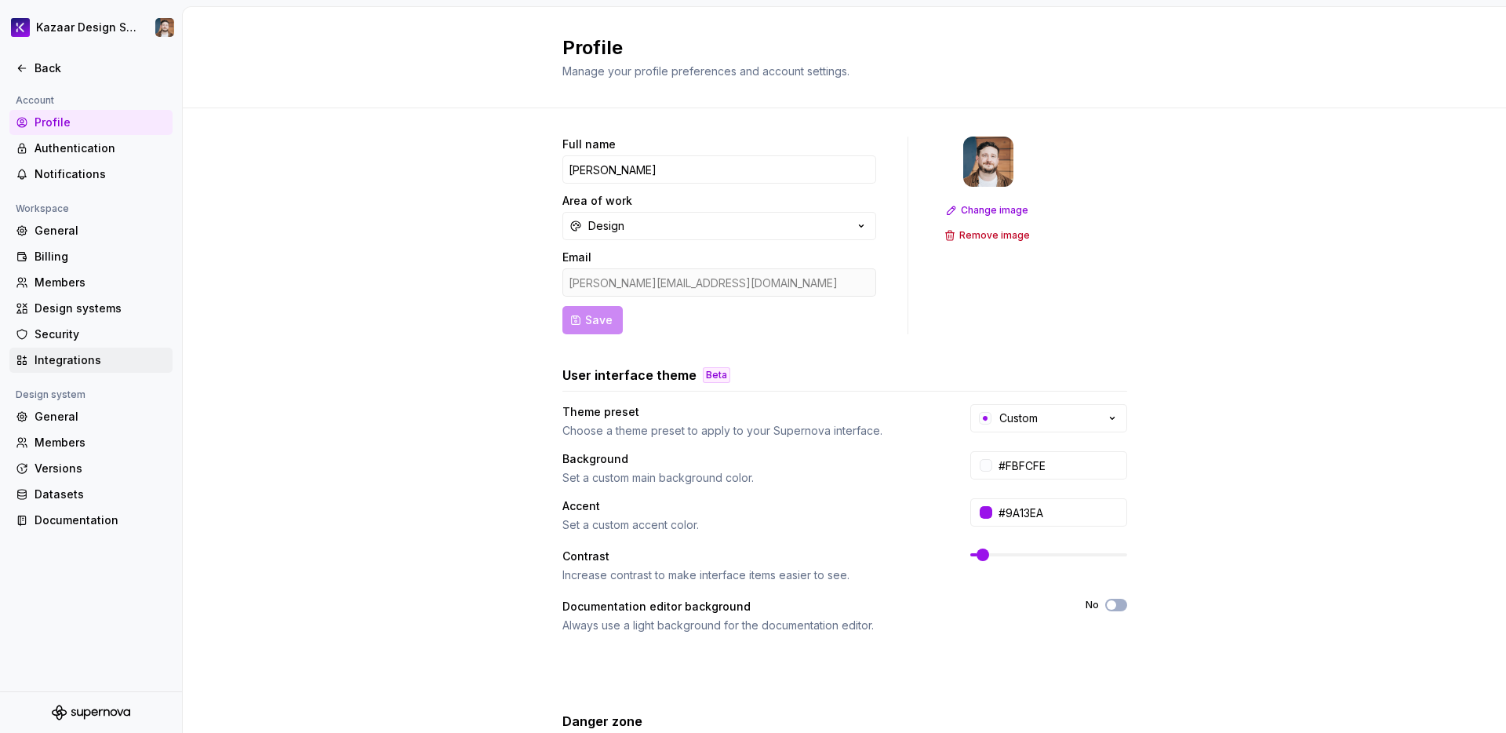
click at [35, 366] on div "Integrations" at bounding box center [101, 360] width 132 height 16
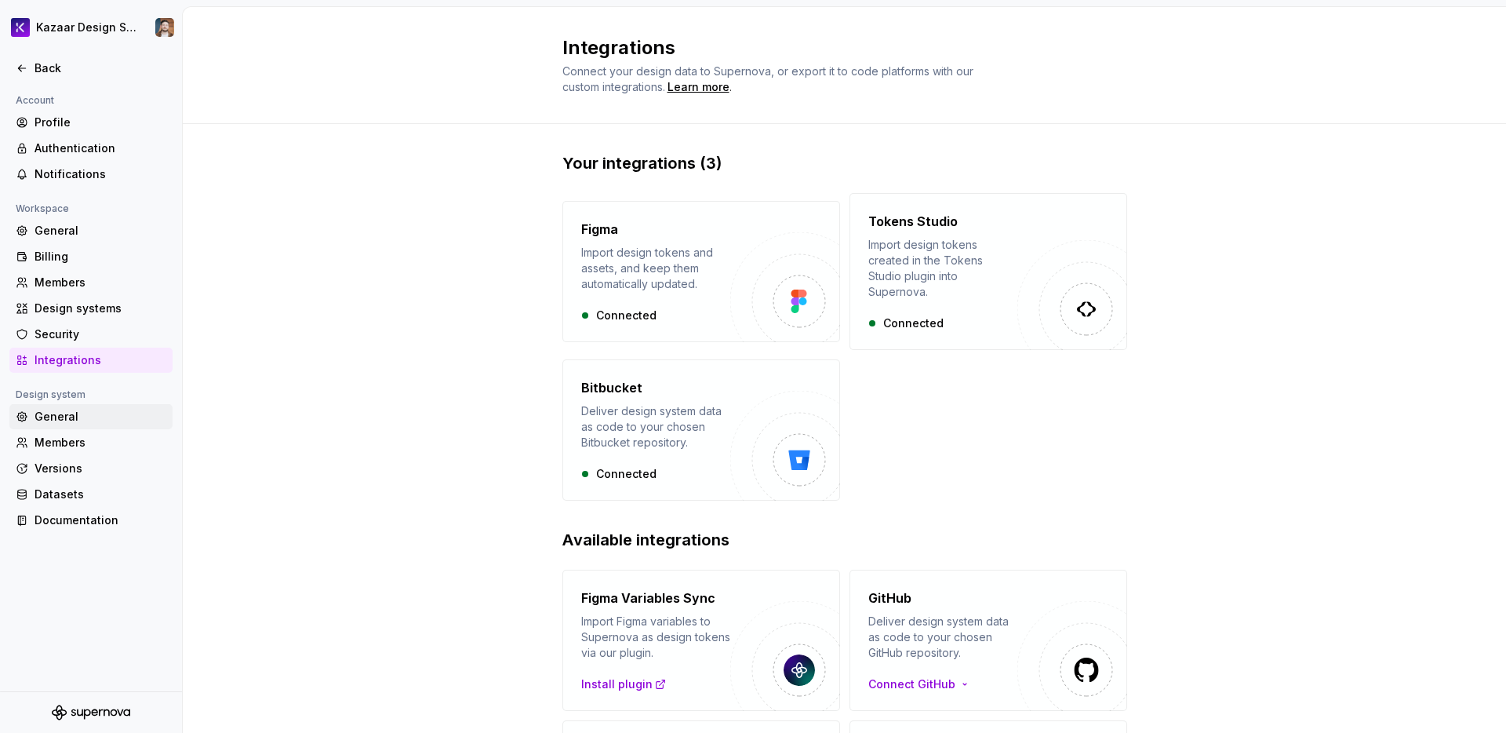
click at [60, 417] on div "General" at bounding box center [101, 417] width 132 height 16
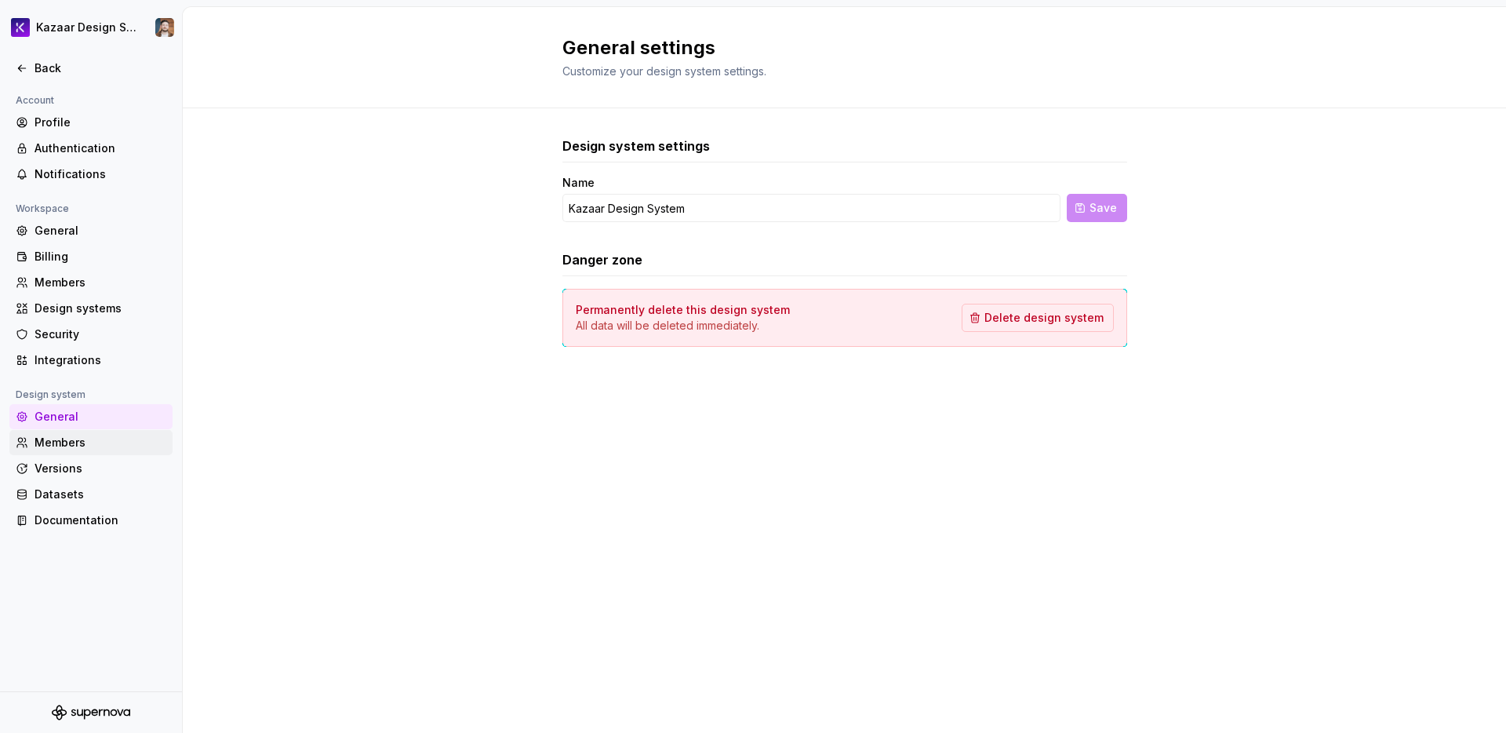
click at [103, 435] on div "Members" at bounding box center [101, 443] width 132 height 16
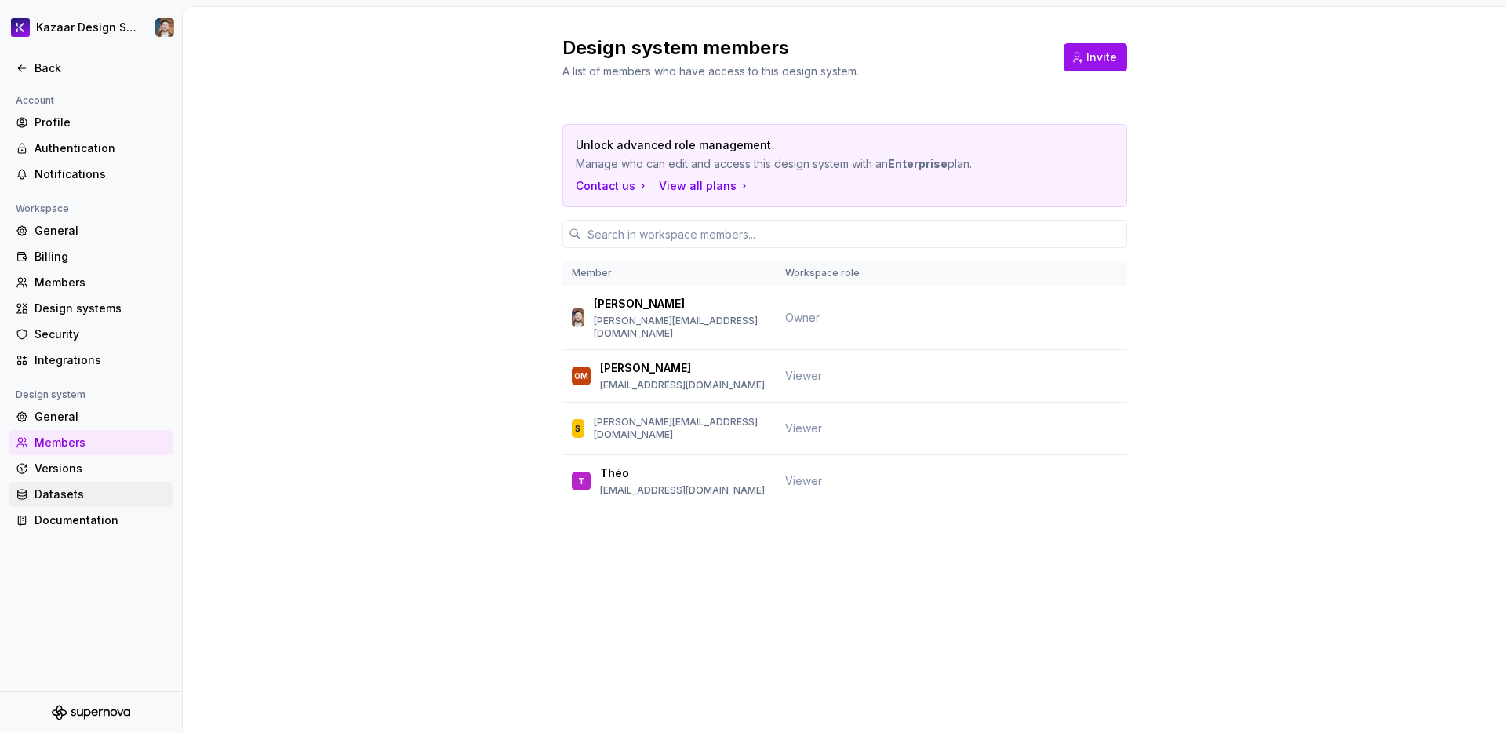
click at [74, 489] on div "Datasets" at bounding box center [101, 494] width 132 height 16
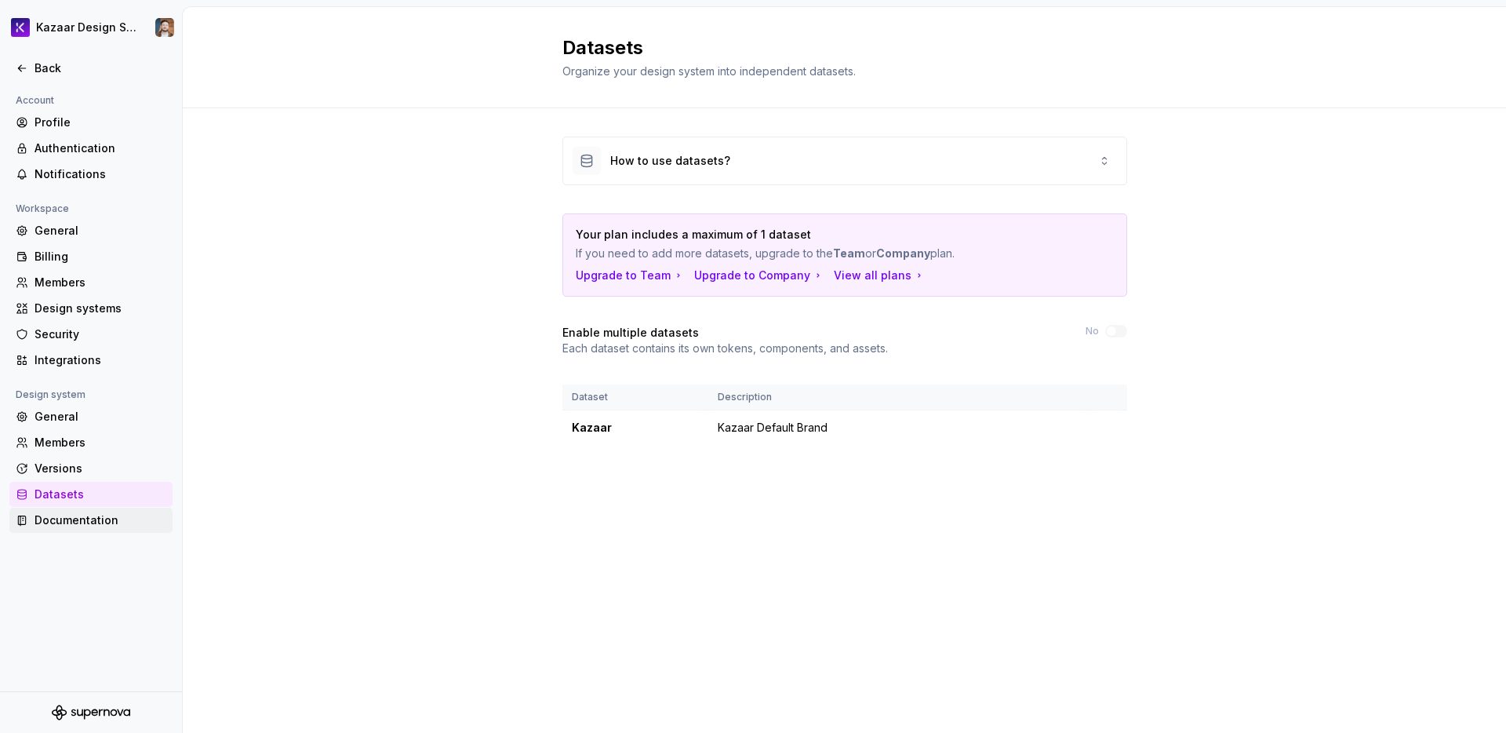
click at [62, 529] on div "Documentation" at bounding box center [90, 519] width 163 height 25
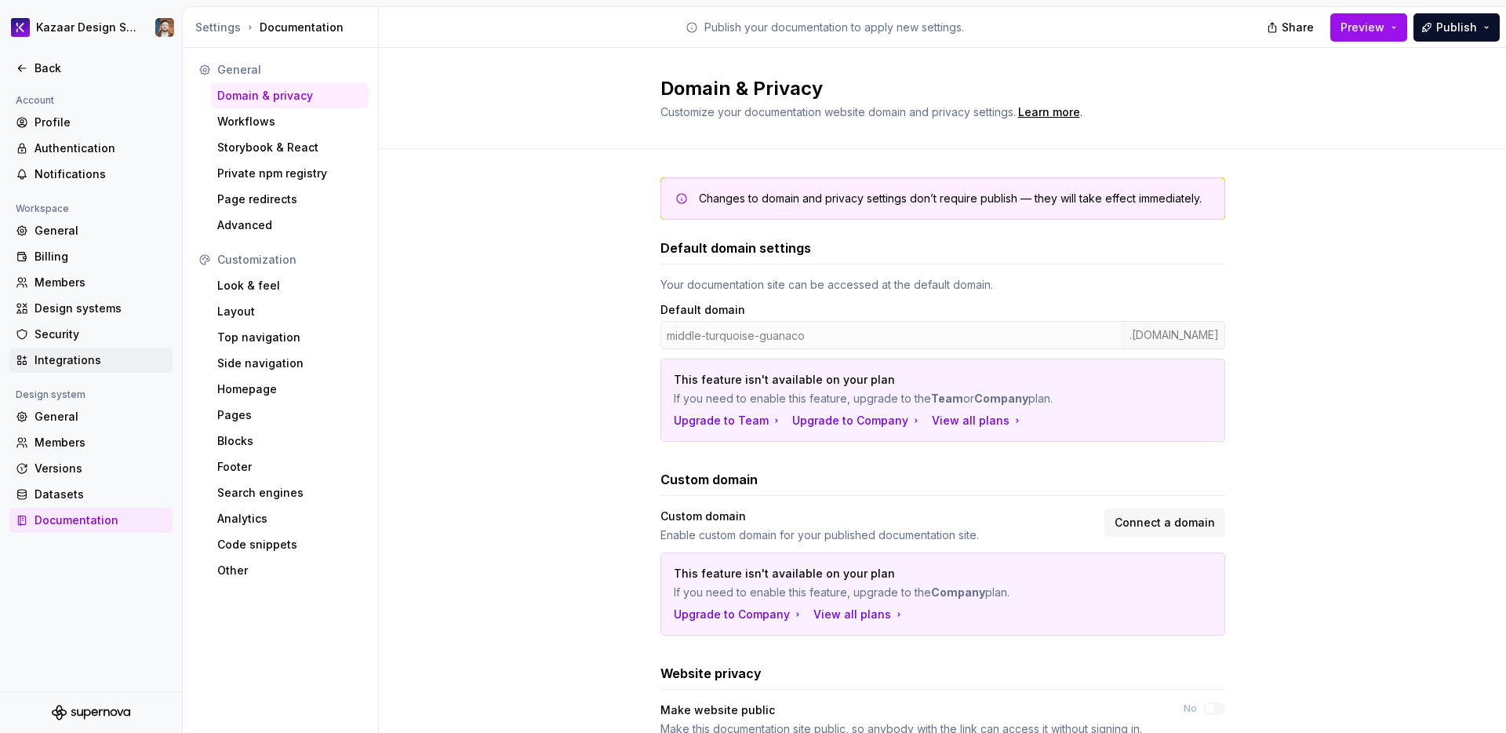
click at [75, 352] on div "Integrations" at bounding box center [101, 360] width 132 height 16
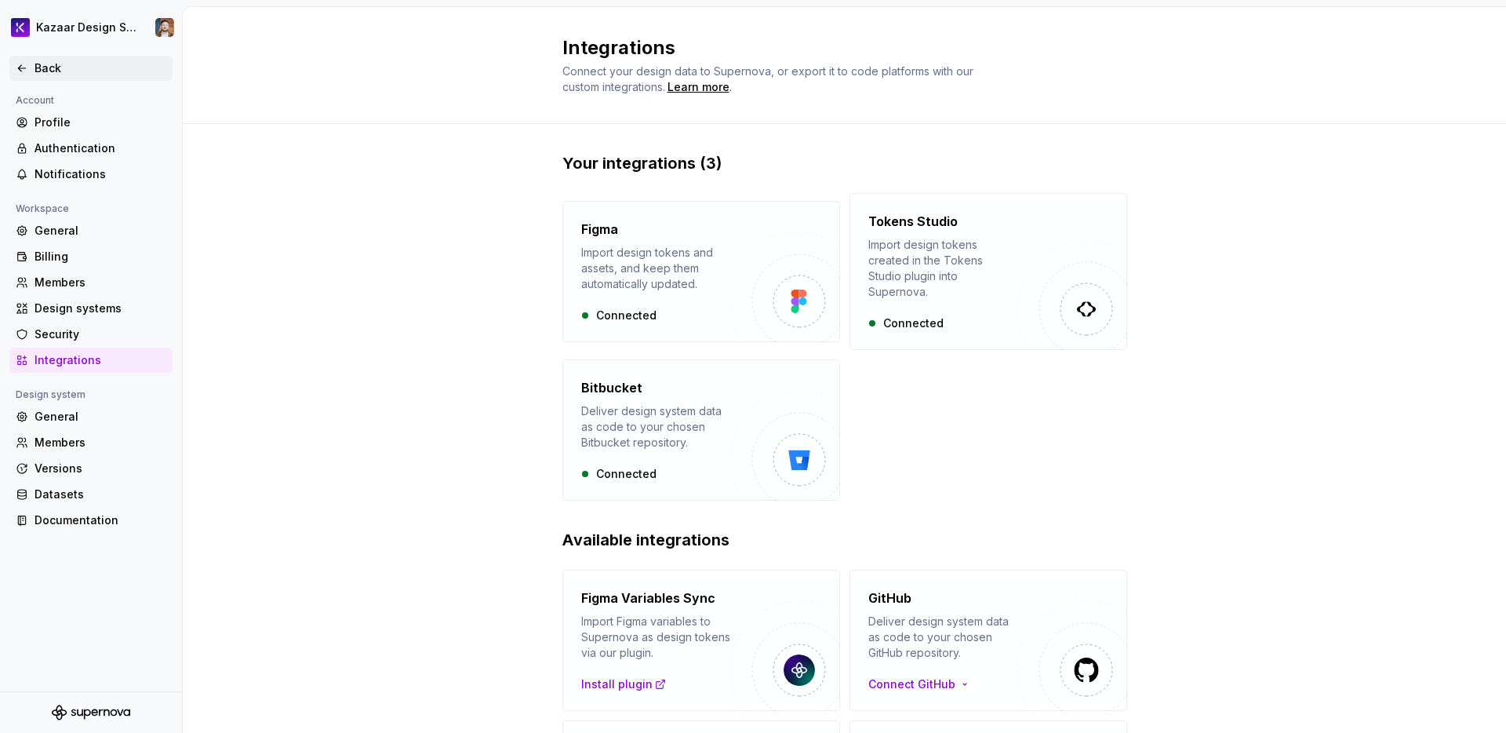
click at [24, 62] on icon at bounding box center [22, 68] width 13 height 13
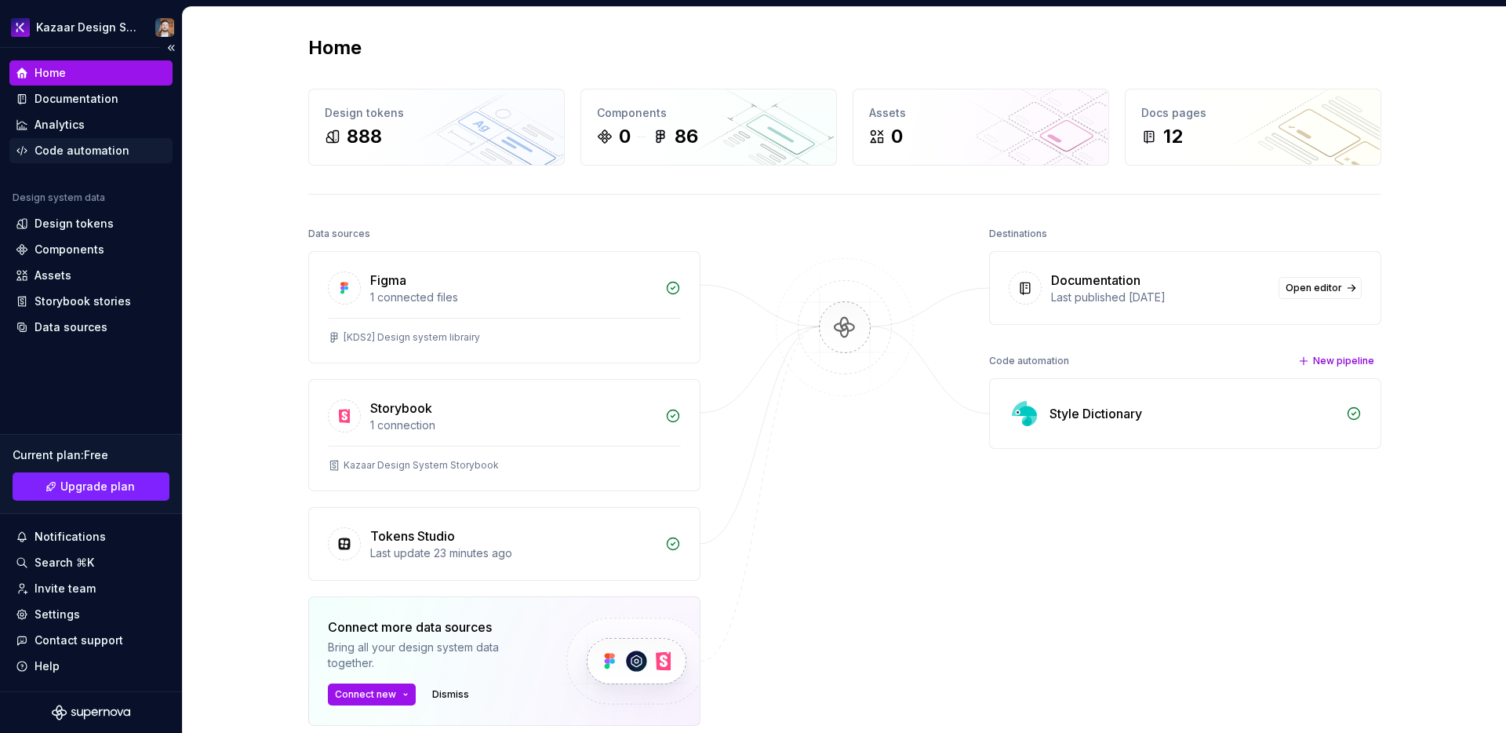
click at [53, 155] on div "Code automation" at bounding box center [82, 151] width 95 height 16
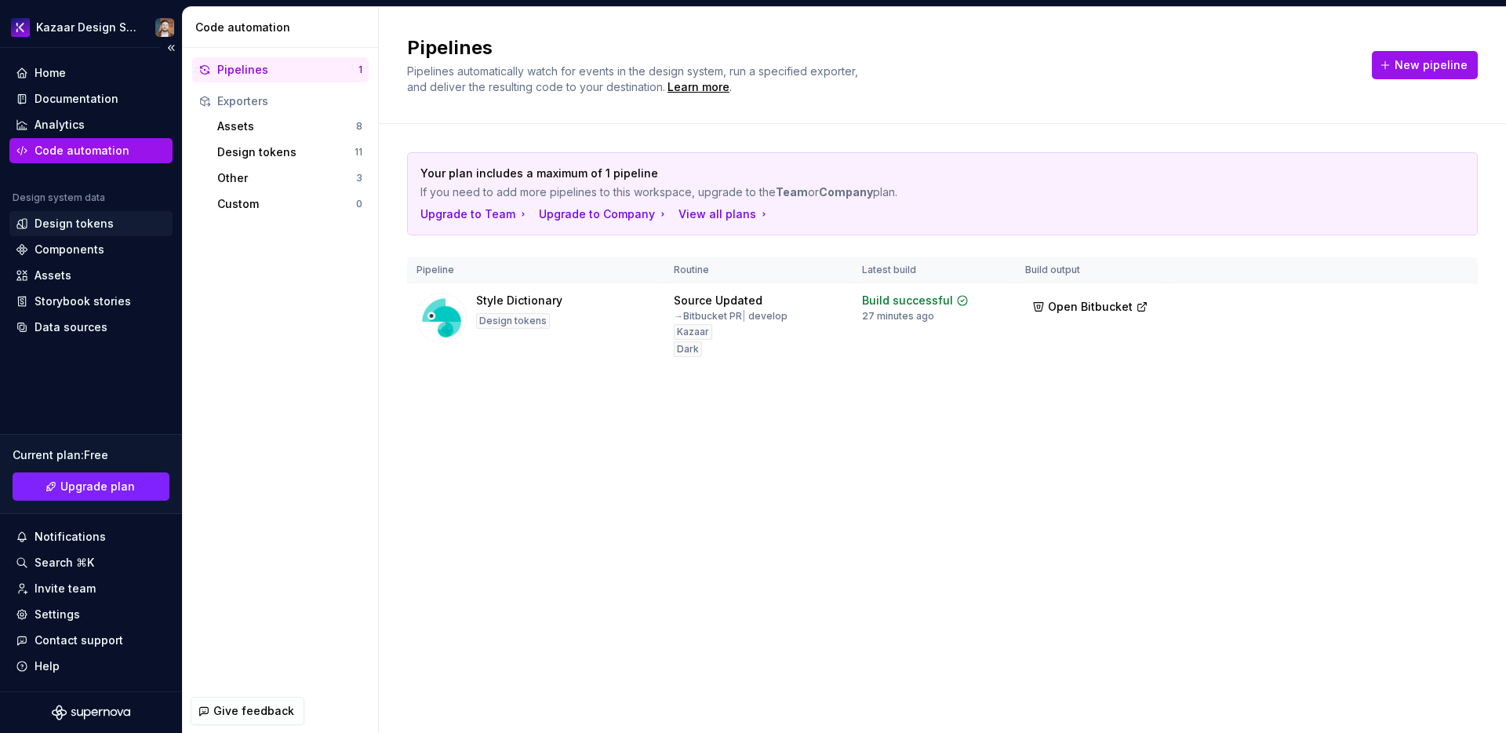
click at [59, 223] on div "Design tokens" at bounding box center [74, 224] width 79 height 16
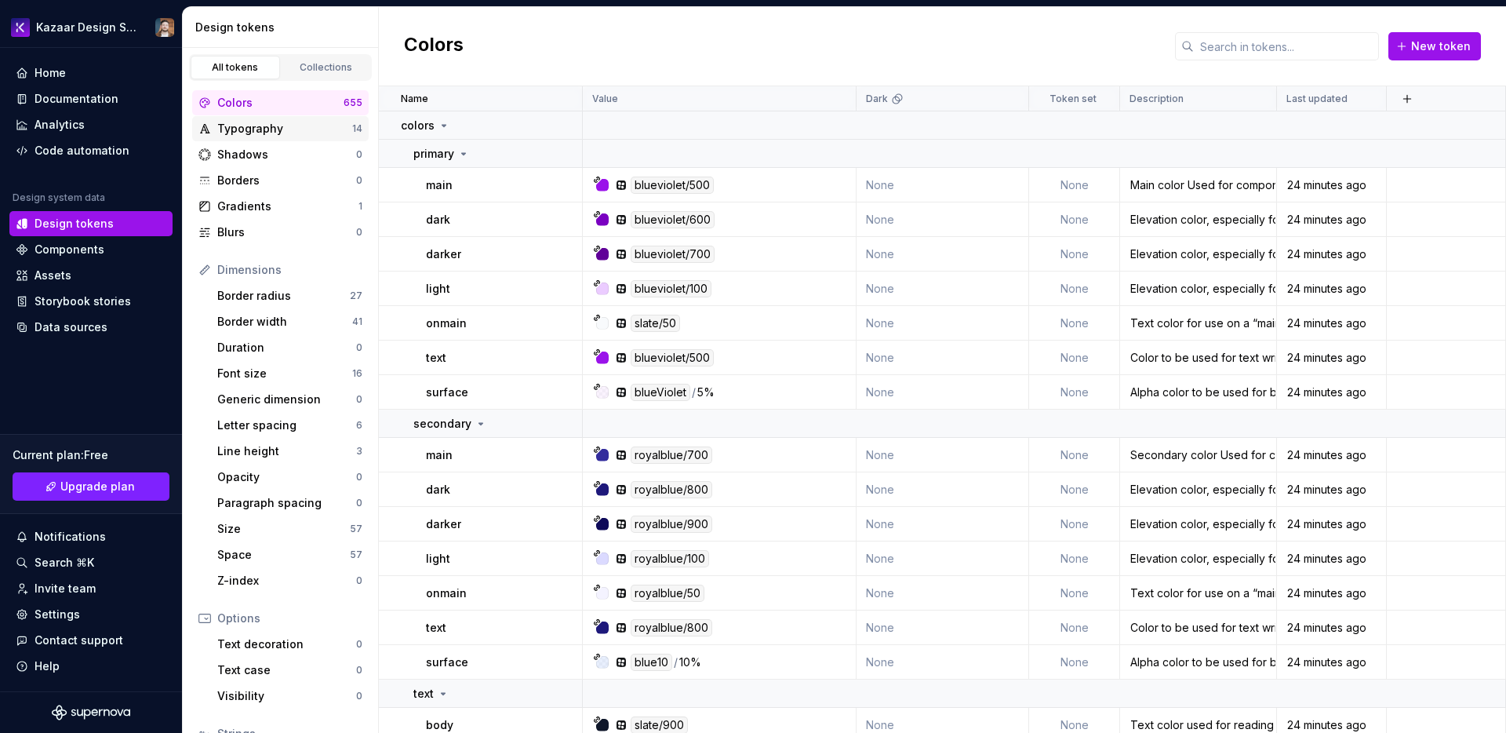
click at [250, 123] on div "Typography" at bounding box center [284, 129] width 135 height 16
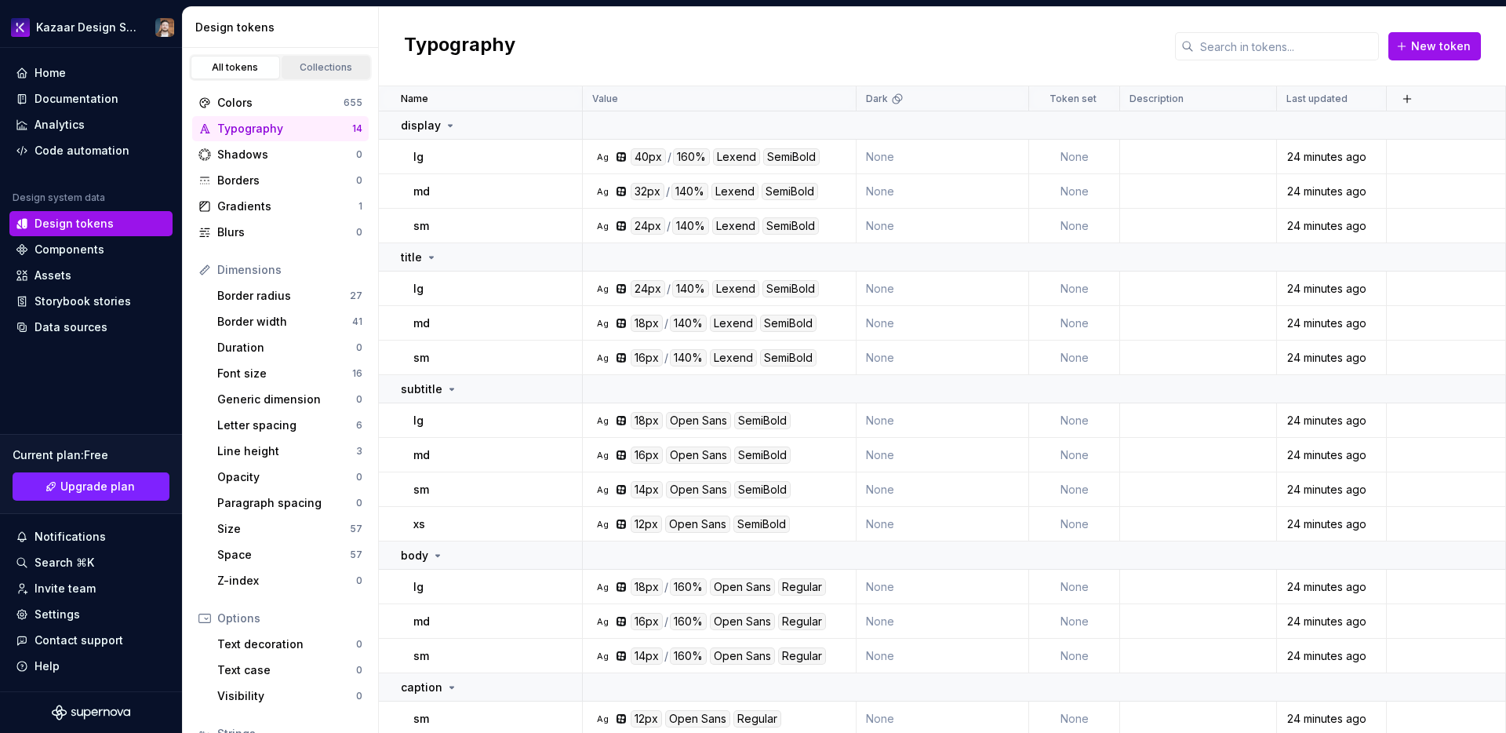
click at [304, 61] on div "Collections" at bounding box center [326, 67] width 78 height 13
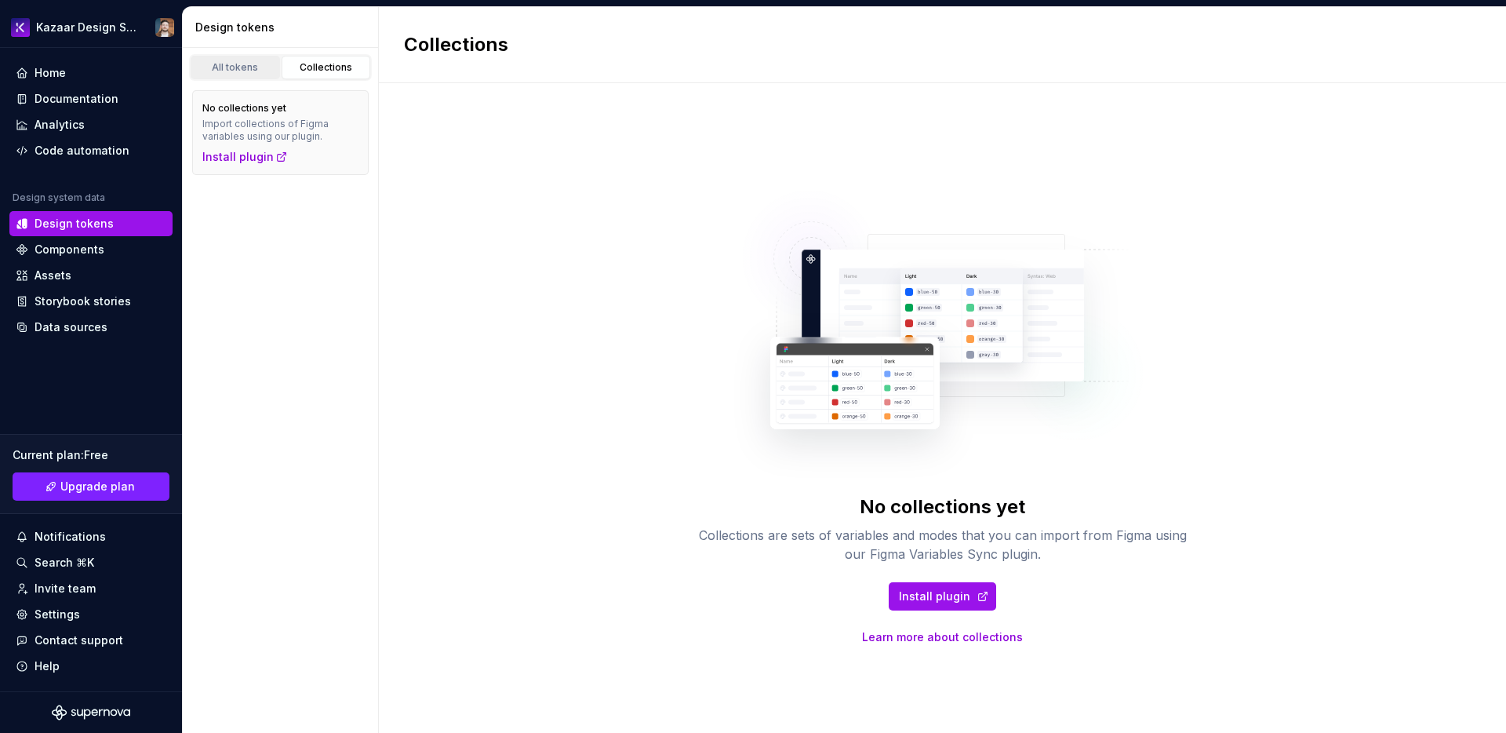
click at [229, 66] on div "All tokens" at bounding box center [235, 67] width 78 height 13
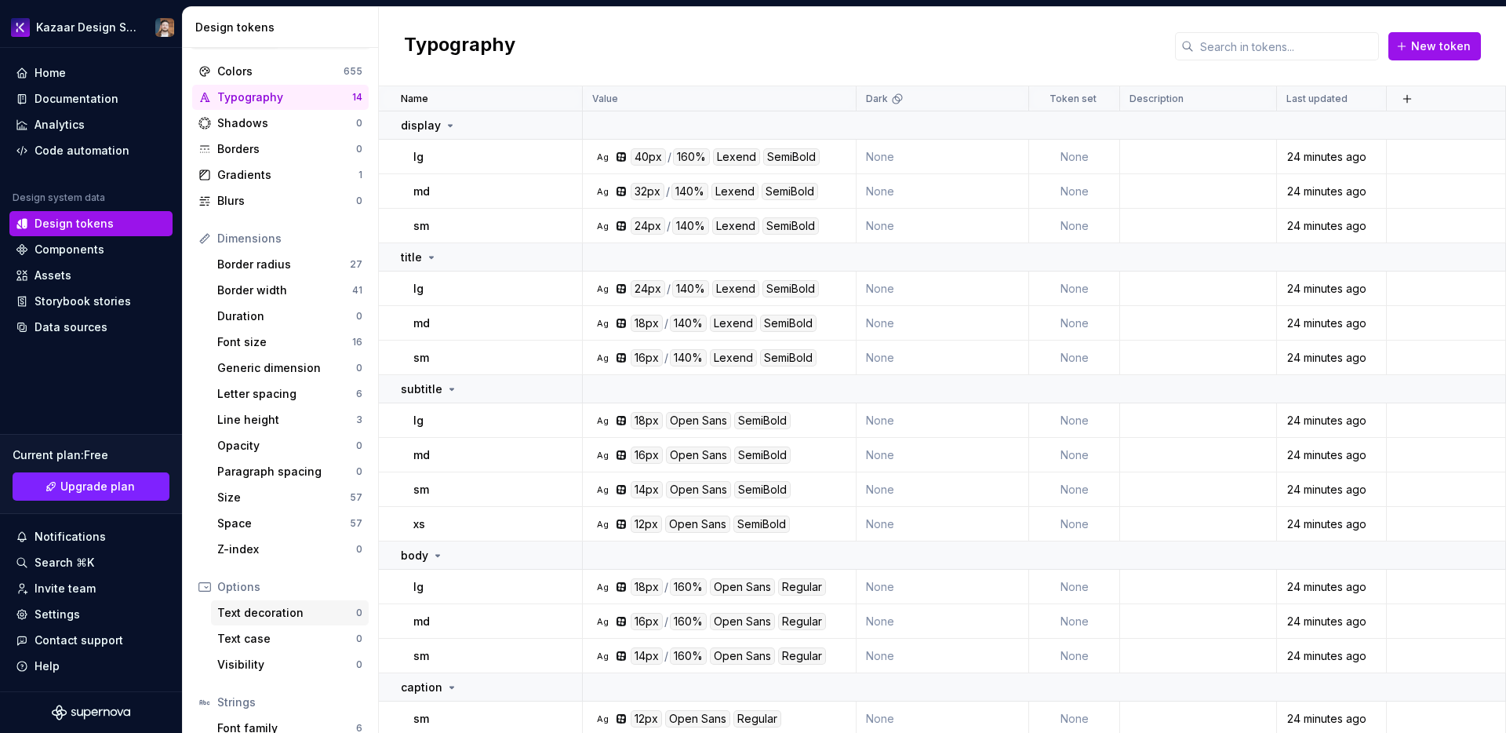
scroll to position [35, 0]
click at [221, 166] on div "Gradients" at bounding box center [287, 171] width 141 height 16
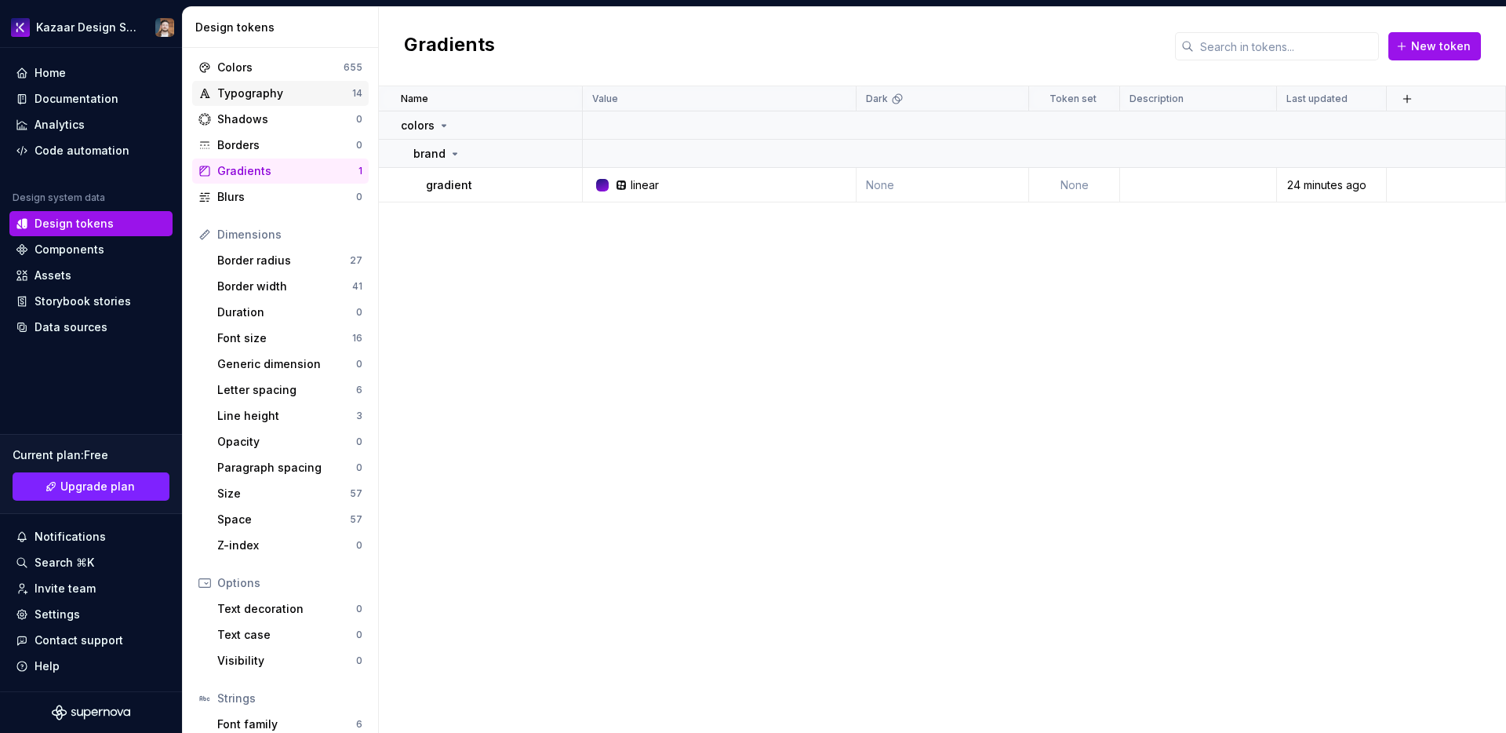
click at [238, 89] on div "Typography" at bounding box center [284, 93] width 135 height 16
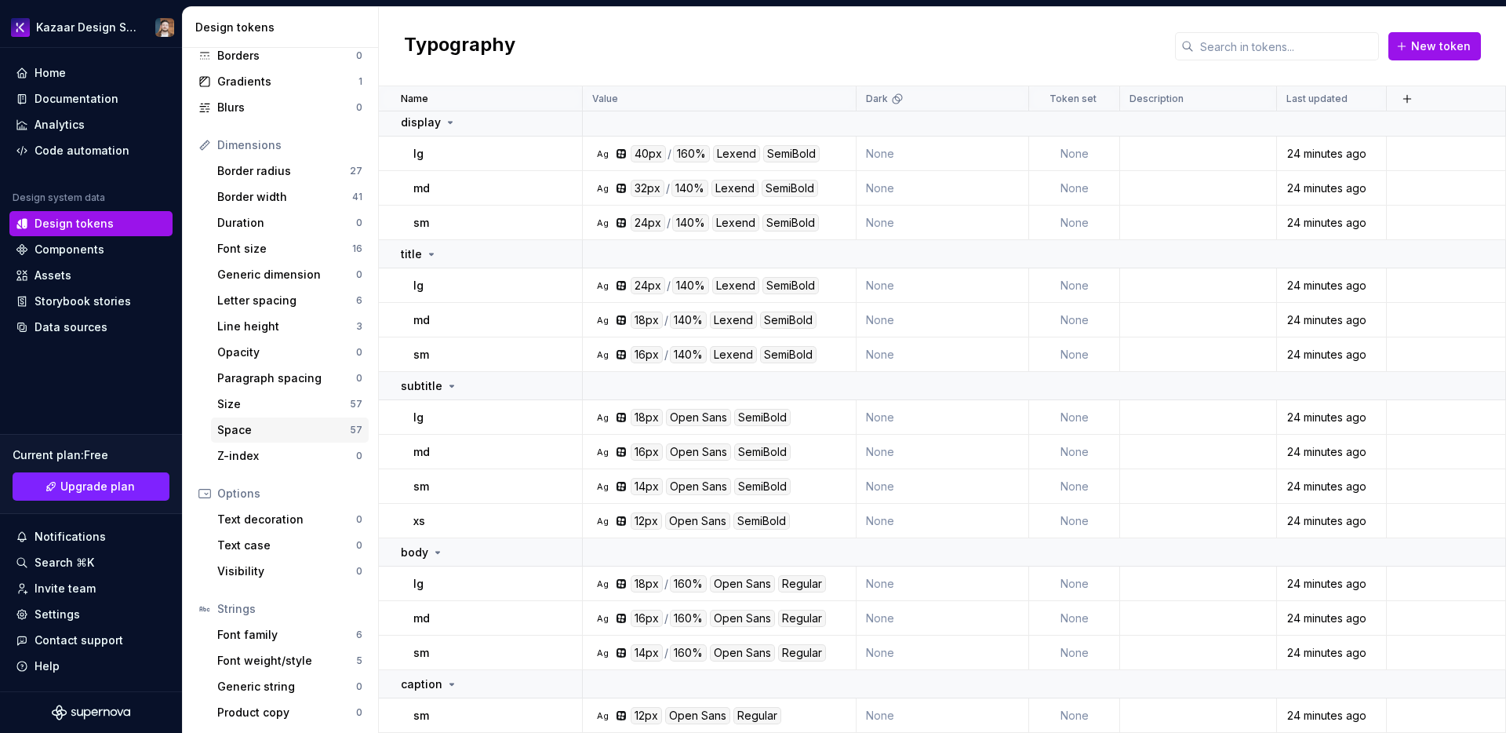
scroll to position [126, 0]
click at [64, 246] on div "Components" at bounding box center [70, 250] width 70 height 16
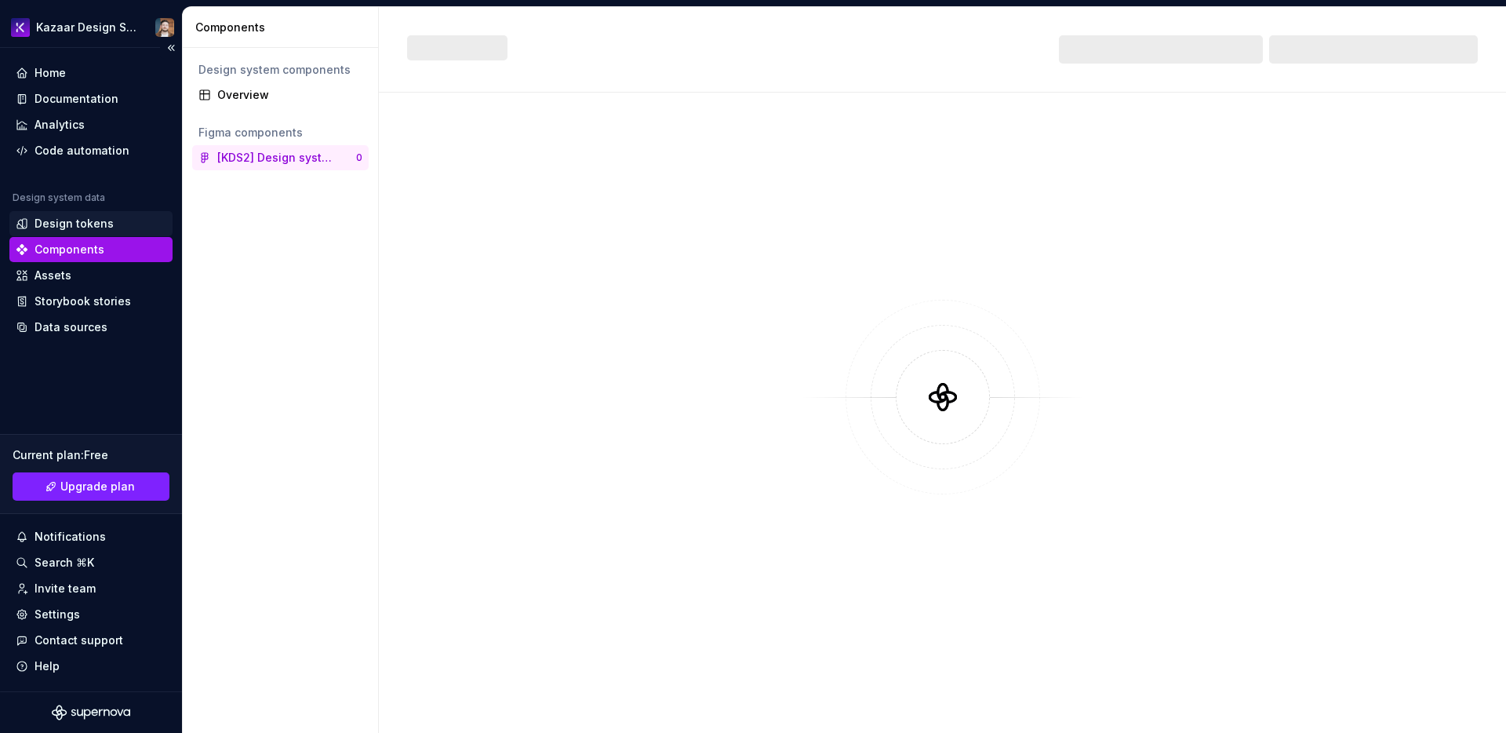
click at [69, 228] on div "Design tokens" at bounding box center [74, 224] width 79 height 16
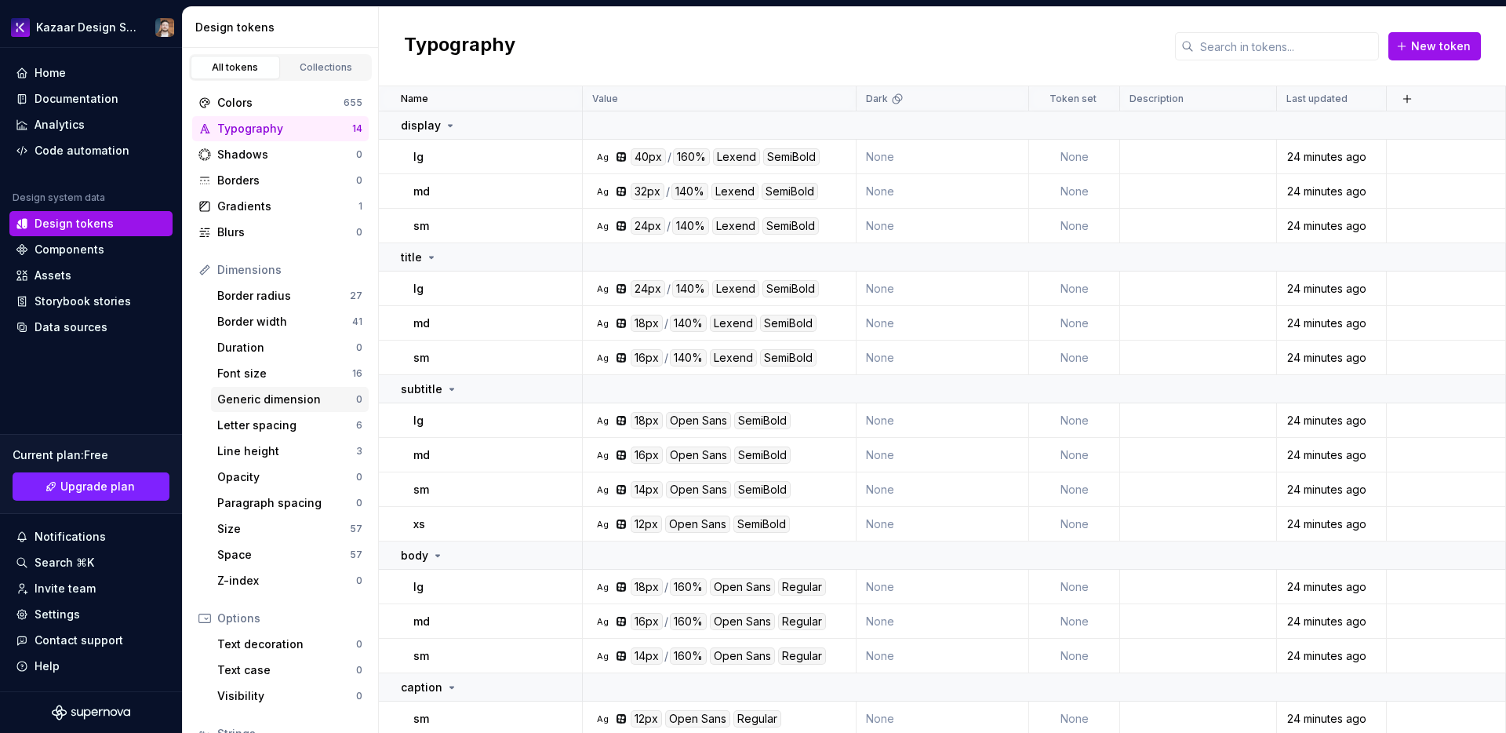
scroll to position [126, 0]
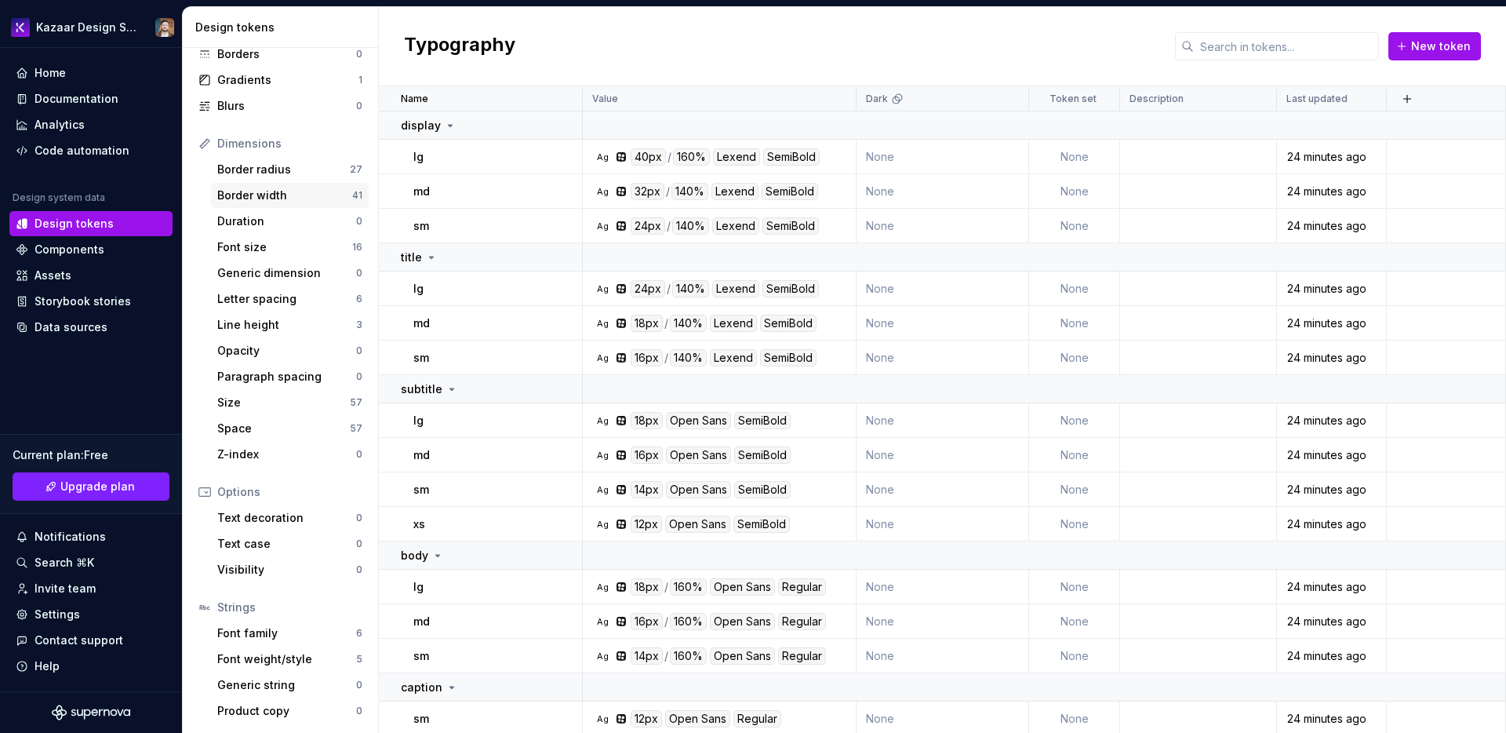
click at [292, 187] on div "Border width 41" at bounding box center [290, 195] width 158 height 25
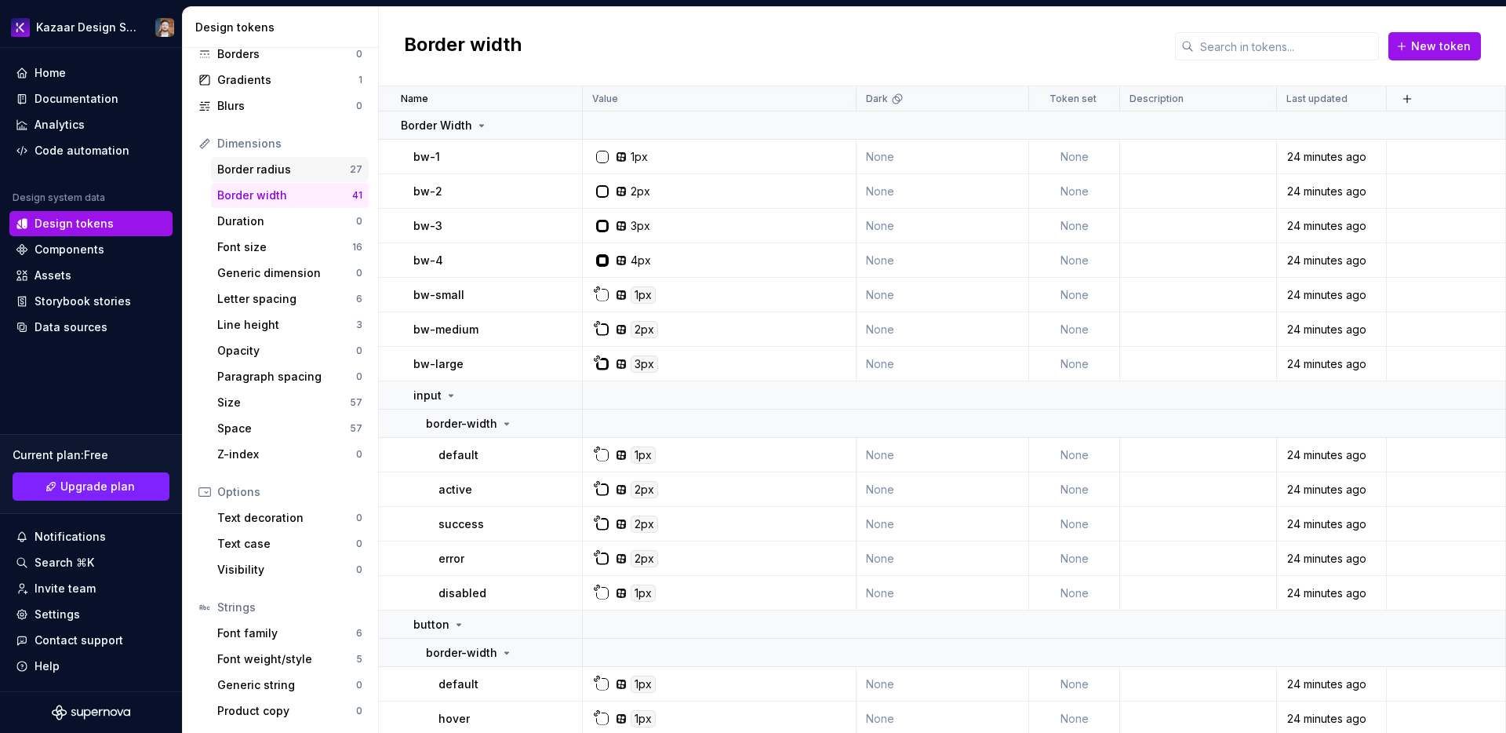
click at [291, 171] on div "Border radius" at bounding box center [283, 170] width 133 height 16
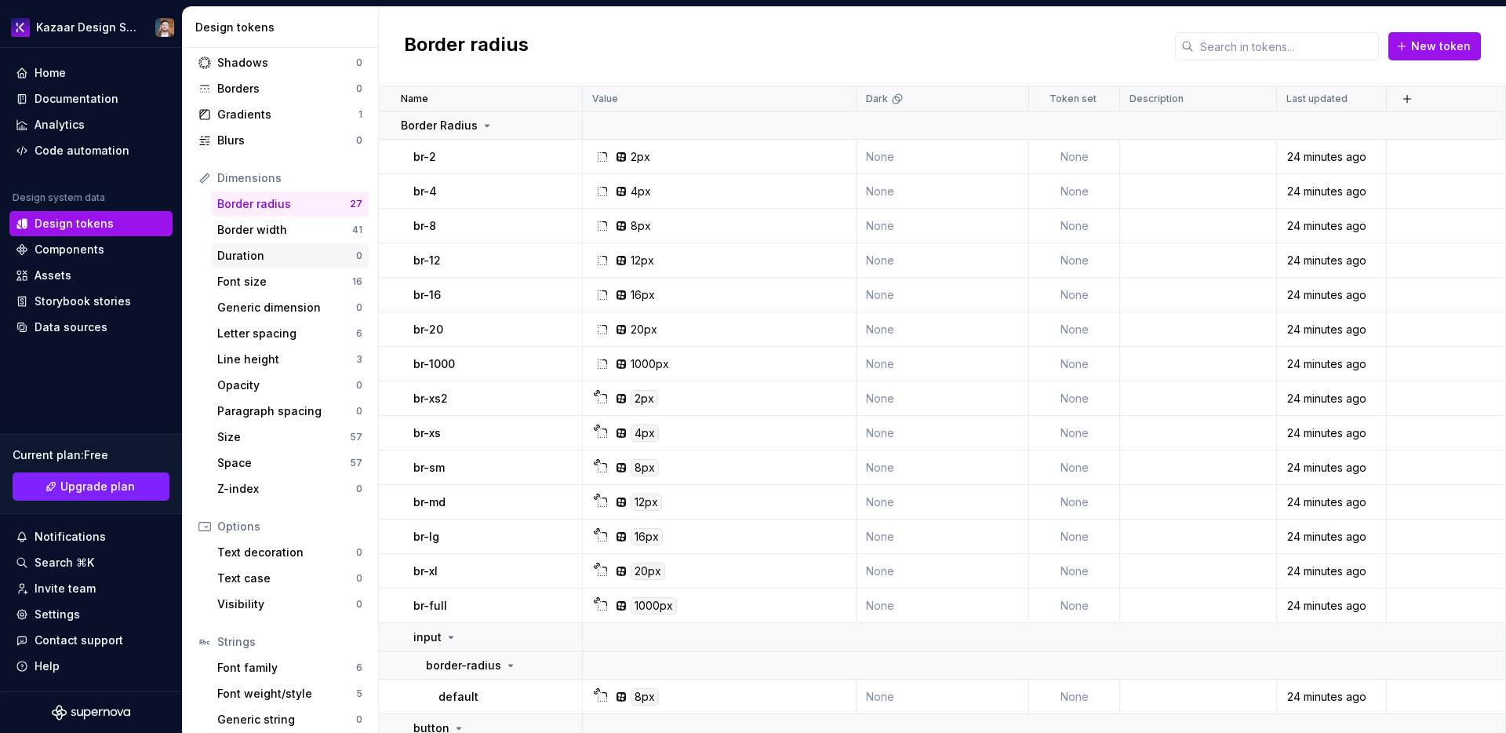
scroll to position [9, 0]
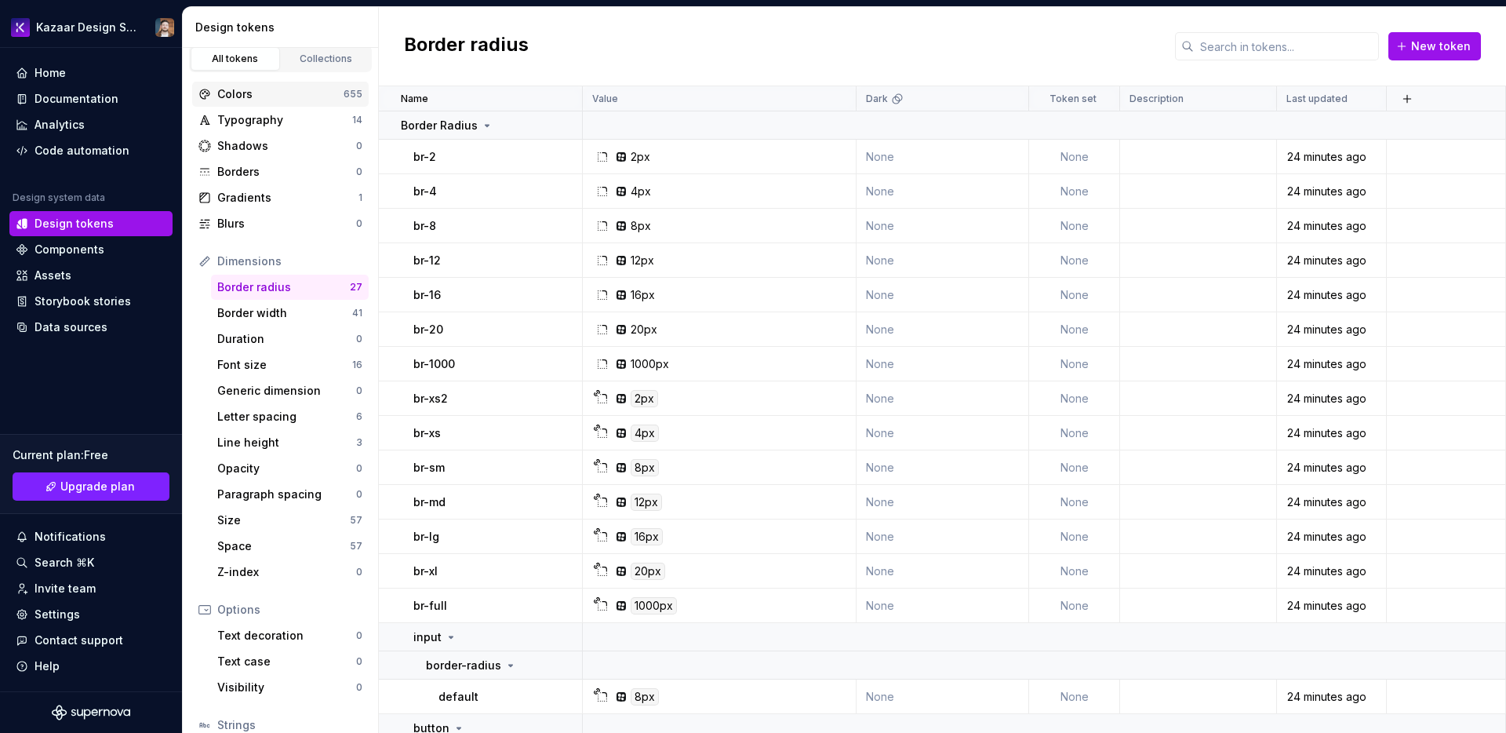
click at [292, 96] on div "Colors" at bounding box center [280, 94] width 126 height 16
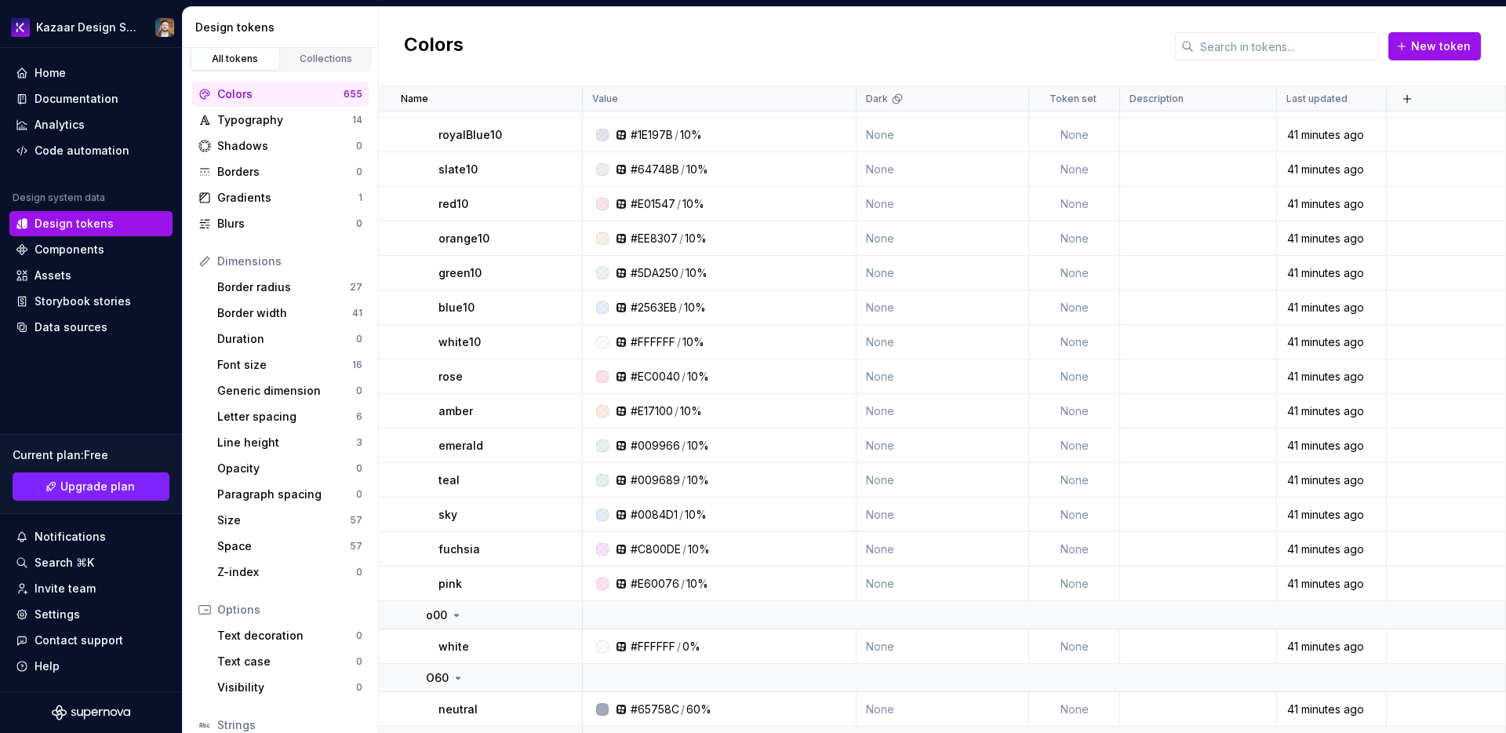
scroll to position [5960, 0]
